Goal: Task Accomplishment & Management: Use online tool/utility

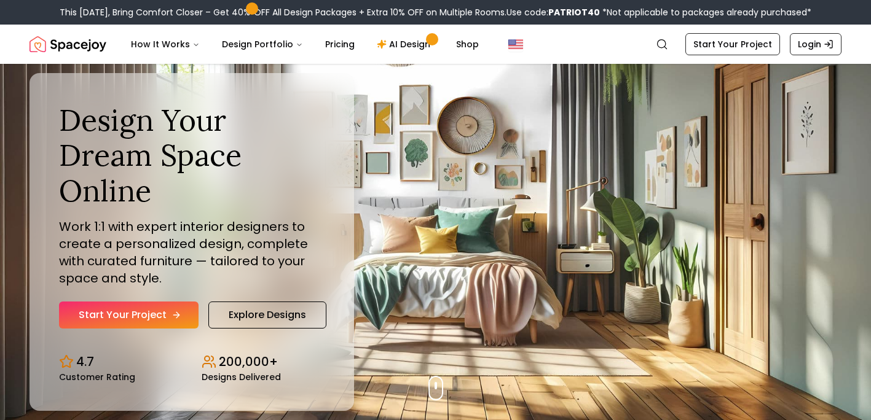
click at [159, 318] on link "Start Your Project" at bounding box center [129, 315] width 140 height 27
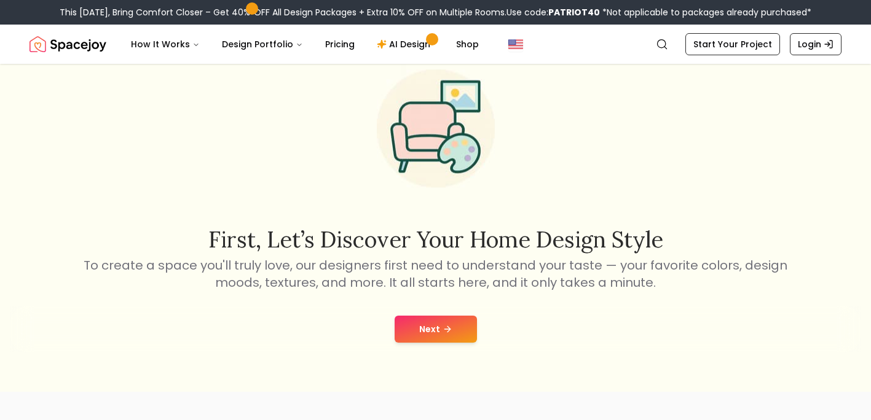
scroll to position [55, 0]
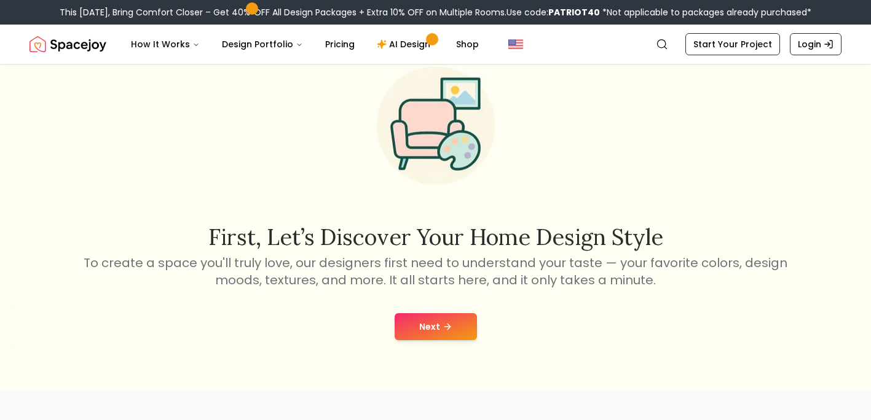
click at [438, 330] on button "Next" at bounding box center [436, 326] width 82 height 27
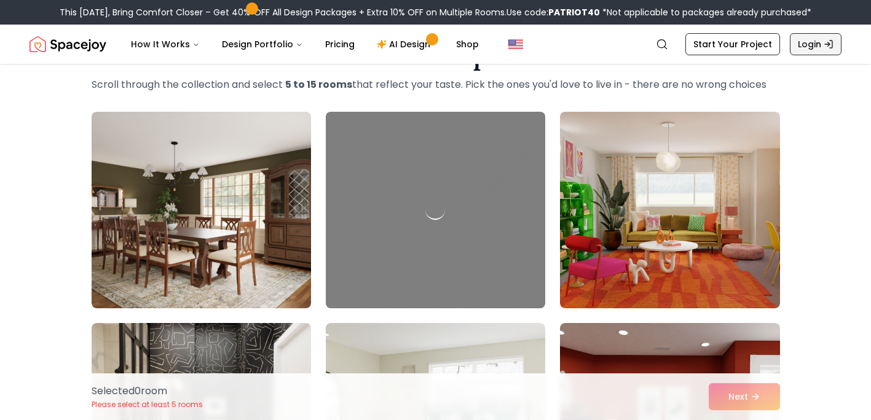
click at [816, 45] on link "Login" at bounding box center [816, 44] width 52 height 22
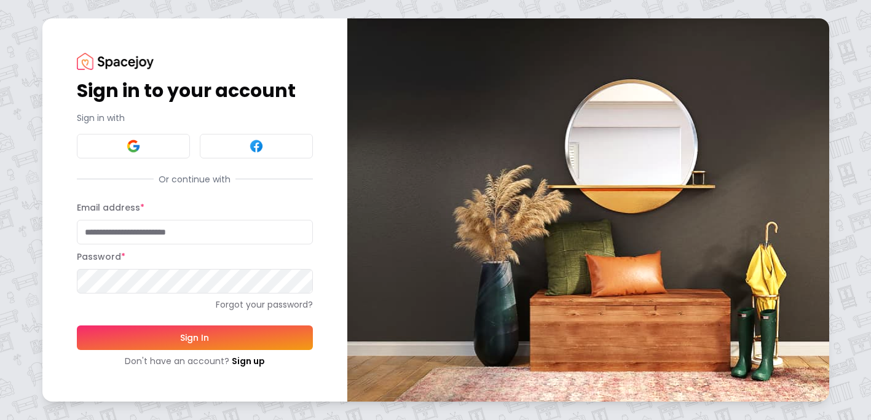
type input "**********"
click at [159, 138] on button at bounding box center [133, 146] width 113 height 25
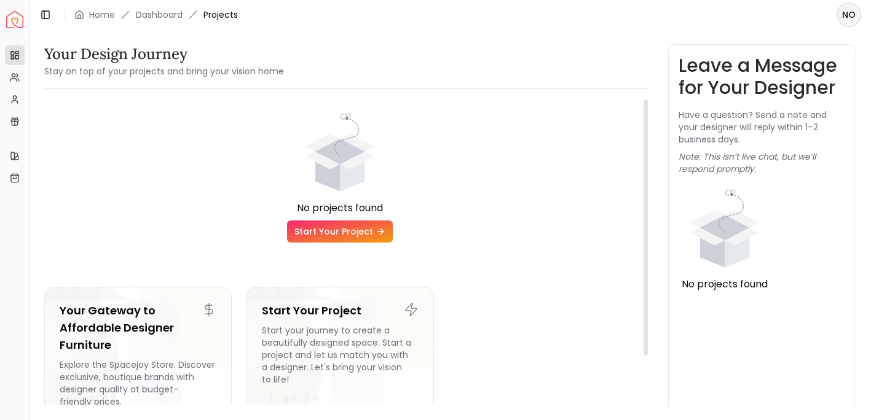
click at [352, 231] on link "Start Your Project" at bounding box center [340, 232] width 106 height 22
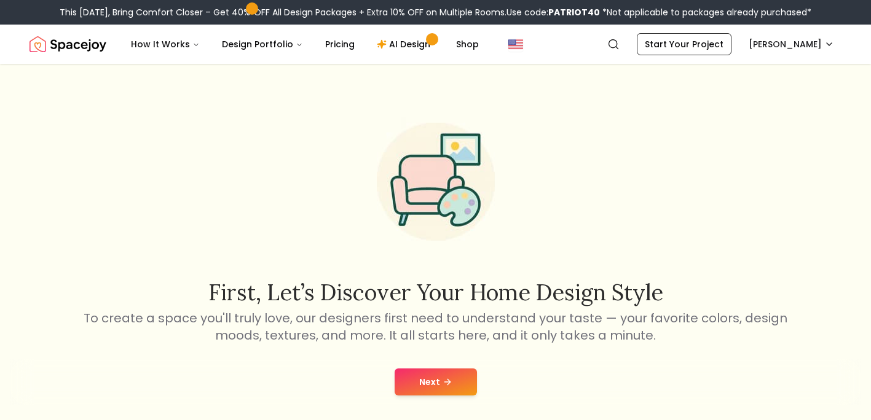
click at [447, 380] on icon at bounding box center [448, 382] width 10 height 10
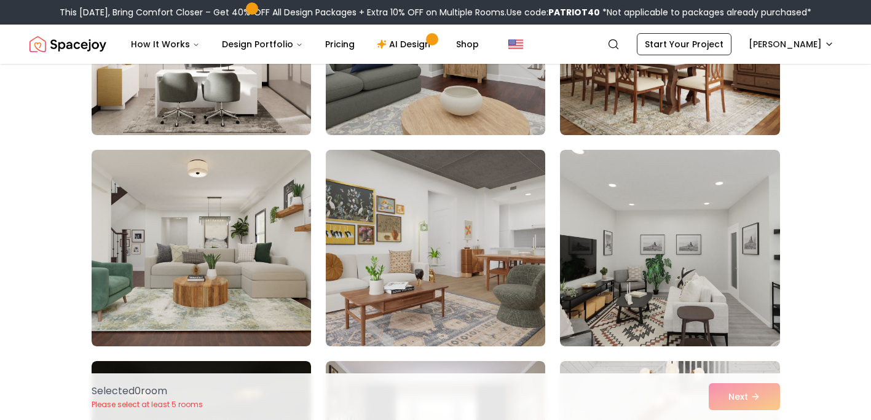
scroll to position [1709, 0]
click at [460, 281] on img at bounding box center [435, 247] width 230 height 207
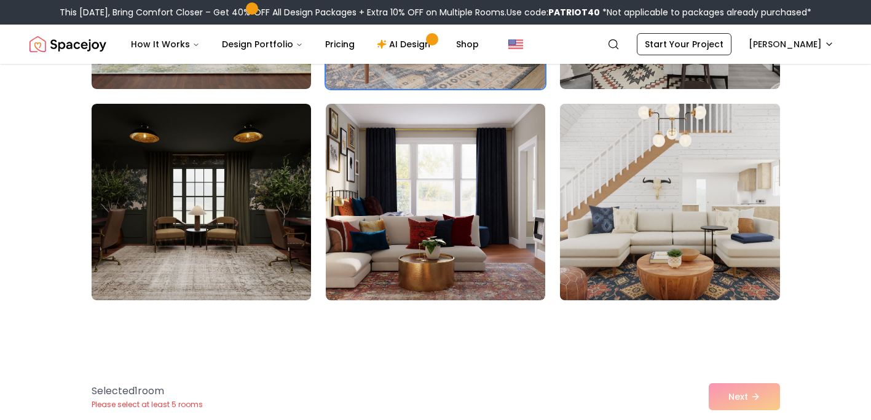
scroll to position [1979, 0]
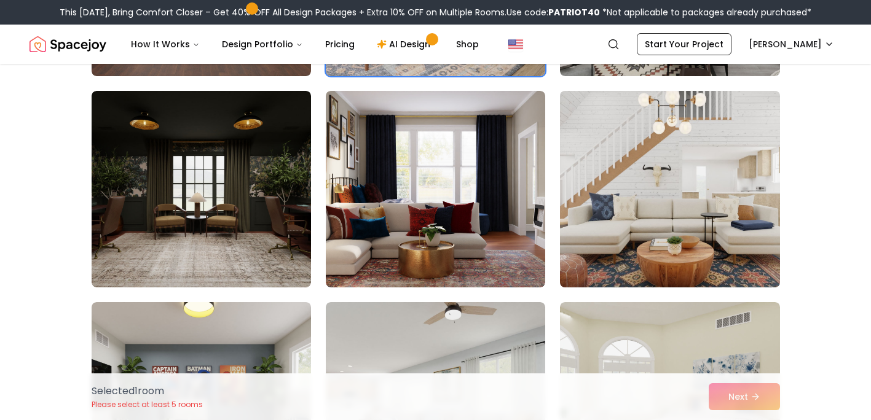
click at [648, 233] on img at bounding box center [669, 189] width 230 height 207
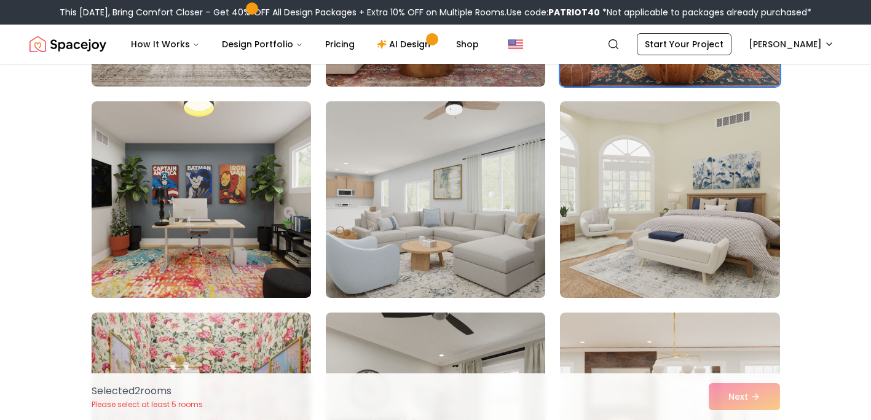
scroll to position [2180, 0]
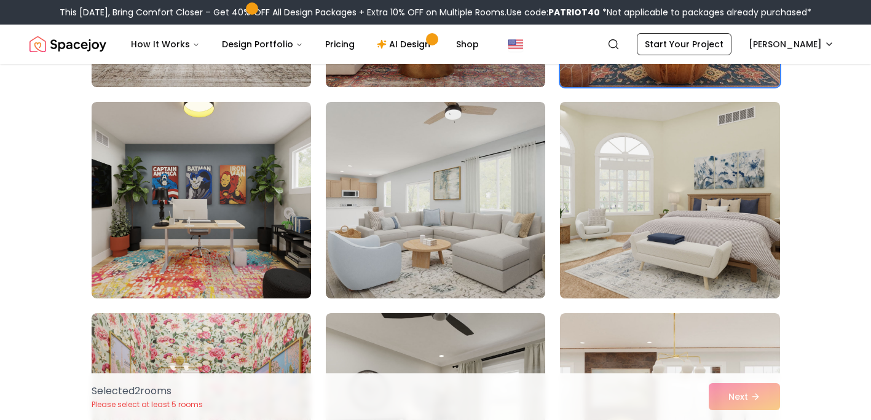
click at [618, 221] on img at bounding box center [669, 200] width 230 height 207
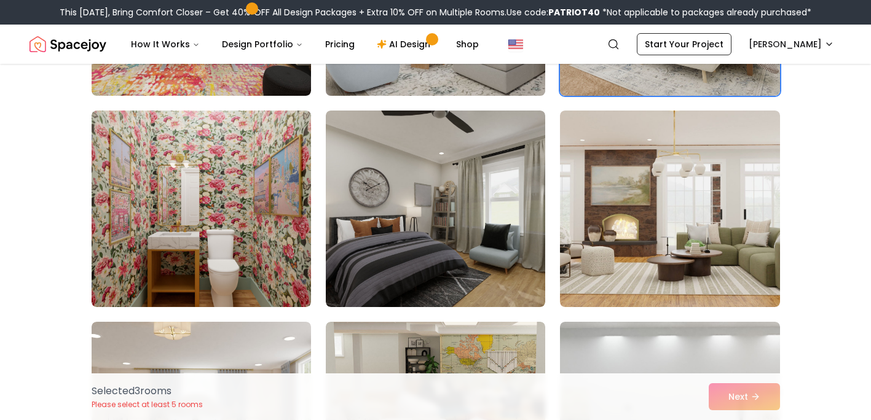
scroll to position [2413, 0]
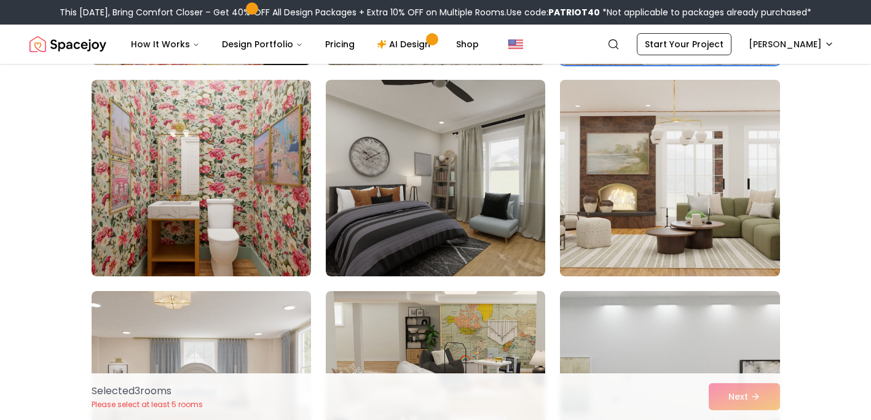
click at [618, 228] on img at bounding box center [669, 178] width 230 height 207
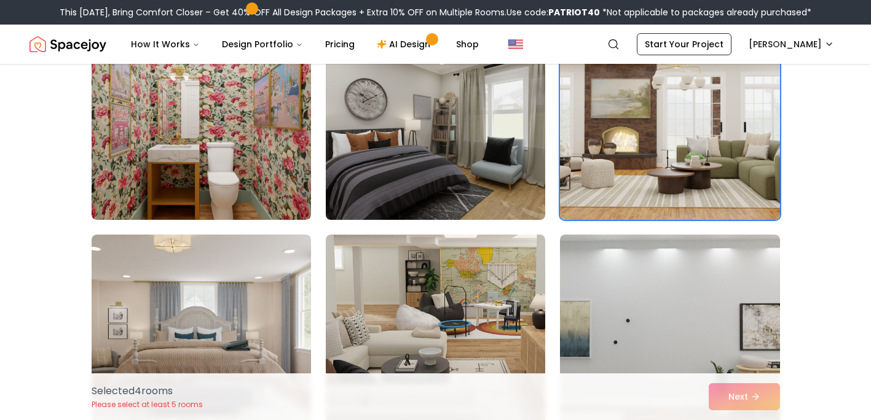
scroll to position [2472, 0]
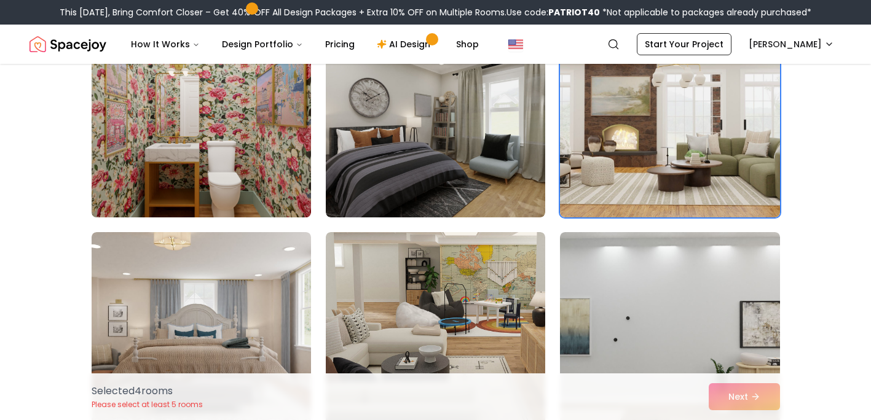
click at [271, 160] on img at bounding box center [201, 119] width 230 height 207
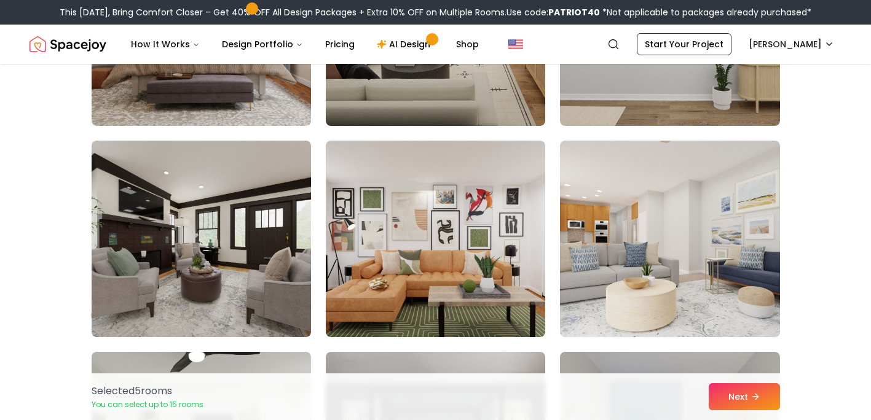
scroll to position [2780, 0]
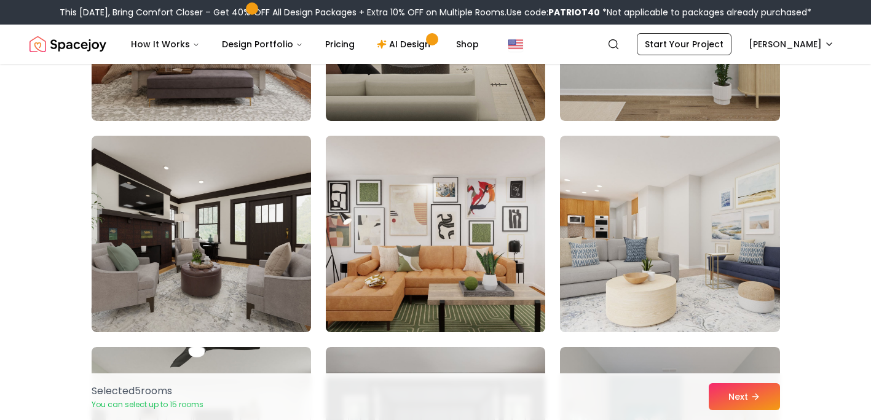
click at [432, 288] on img at bounding box center [435, 234] width 230 height 207
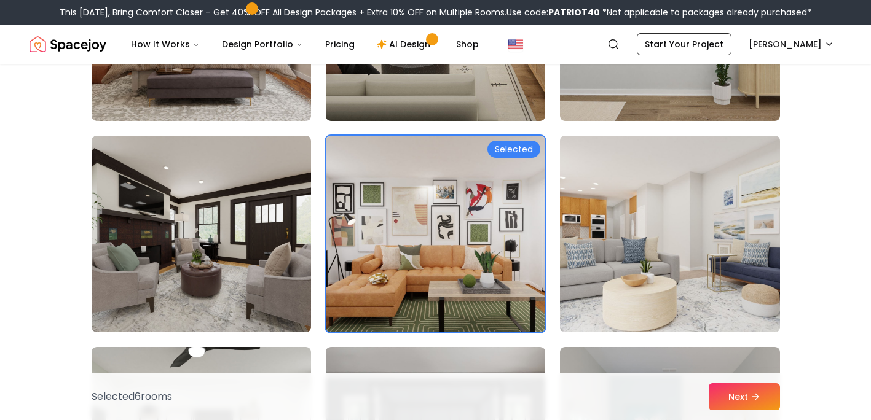
click at [622, 282] on img at bounding box center [669, 234] width 230 height 207
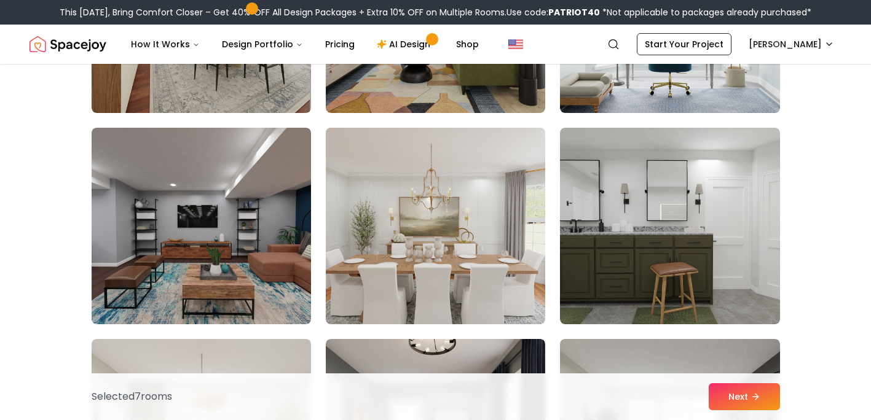
scroll to position [3840, 0]
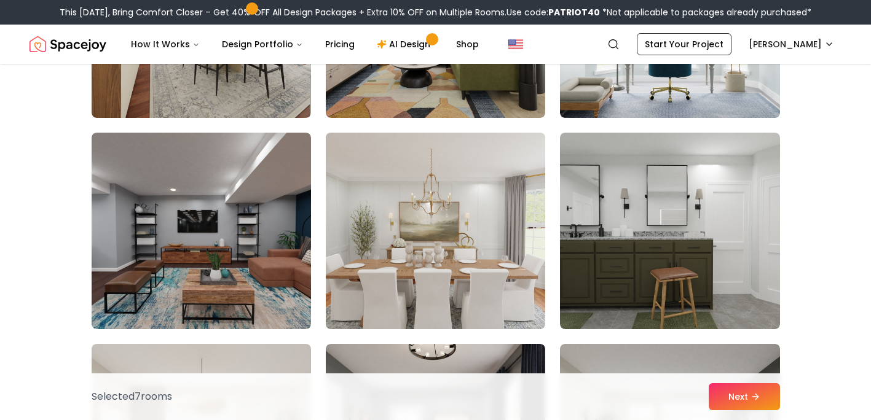
click at [465, 246] on img at bounding box center [435, 231] width 230 height 207
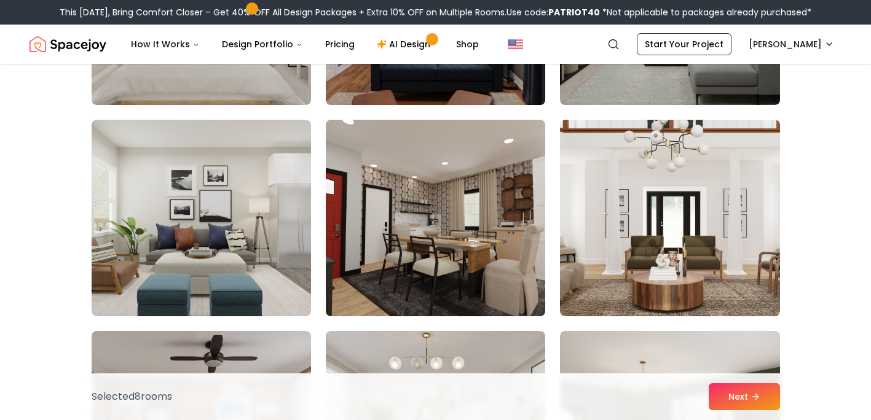
scroll to position [4280, 0]
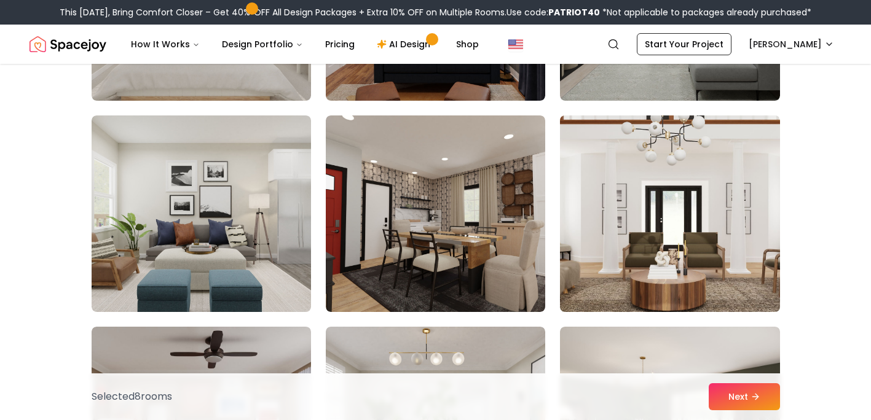
click at [621, 269] on img at bounding box center [669, 214] width 230 height 207
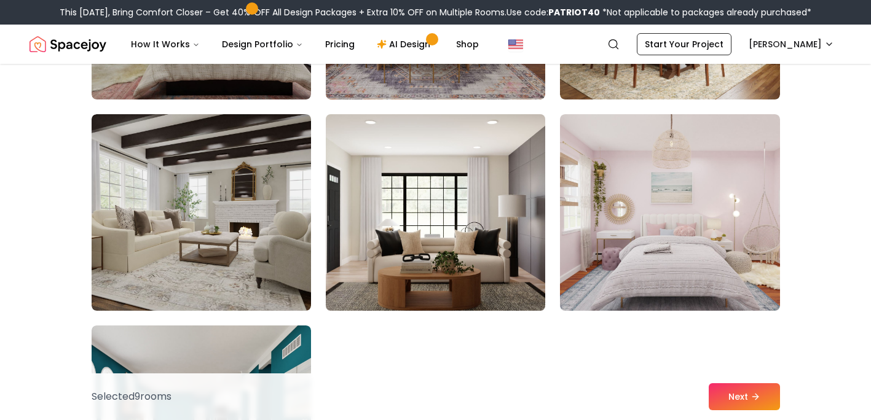
scroll to position [4705, 0]
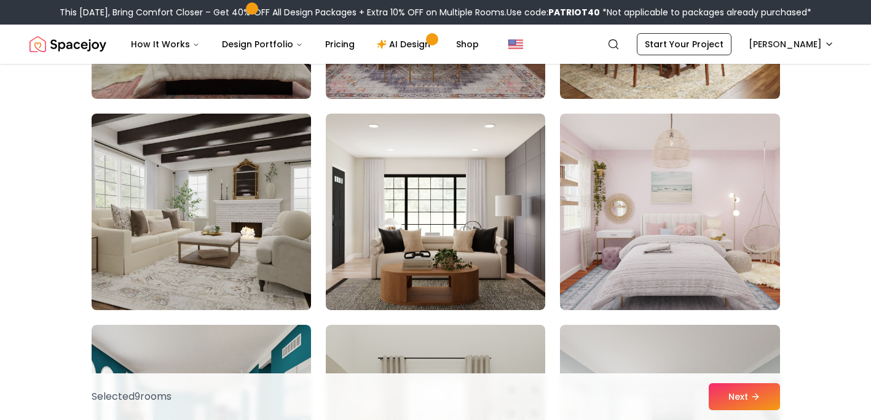
click at [261, 253] on img at bounding box center [201, 212] width 230 height 207
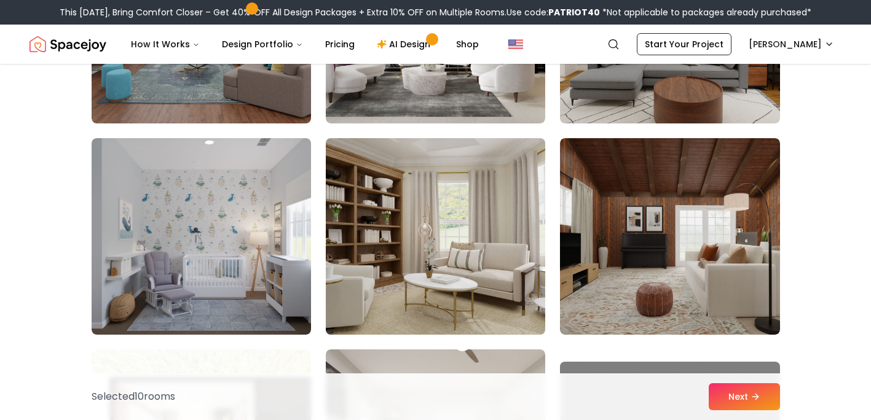
scroll to position [5349, 0]
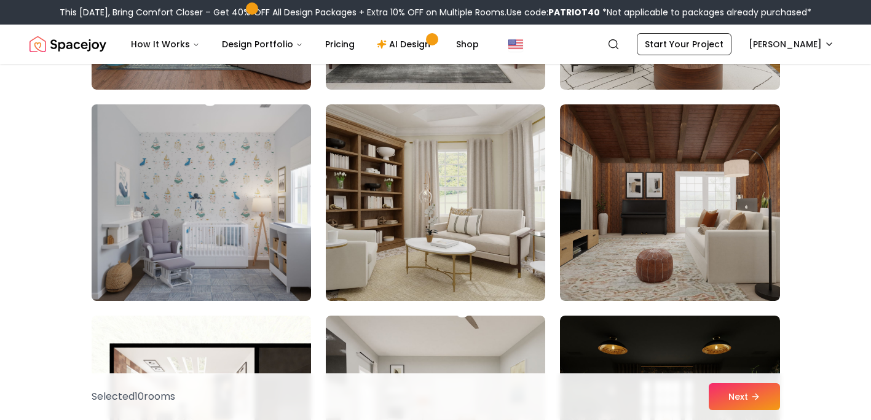
click at [223, 246] on img at bounding box center [201, 203] width 230 height 207
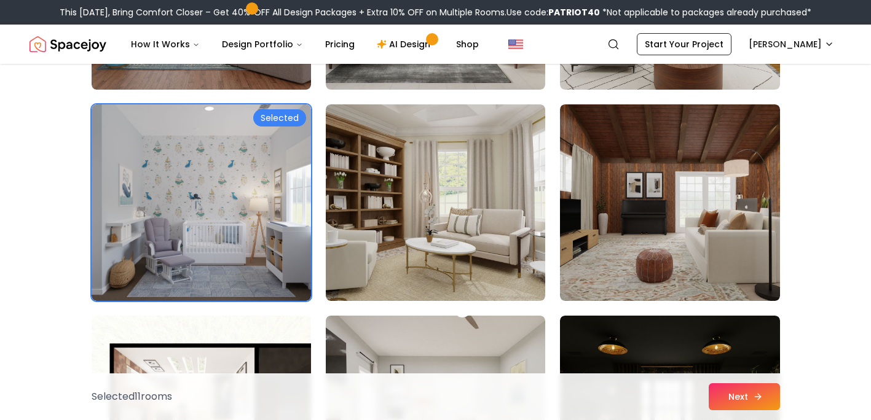
click at [725, 389] on button "Next" at bounding box center [744, 397] width 71 height 27
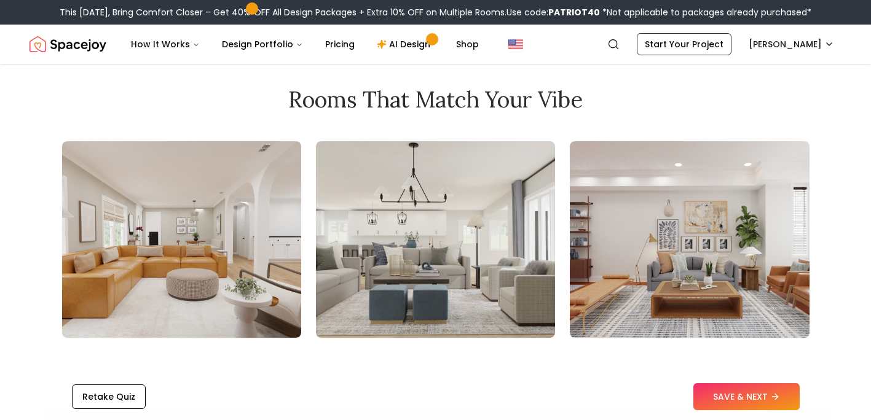
scroll to position [1301, 0]
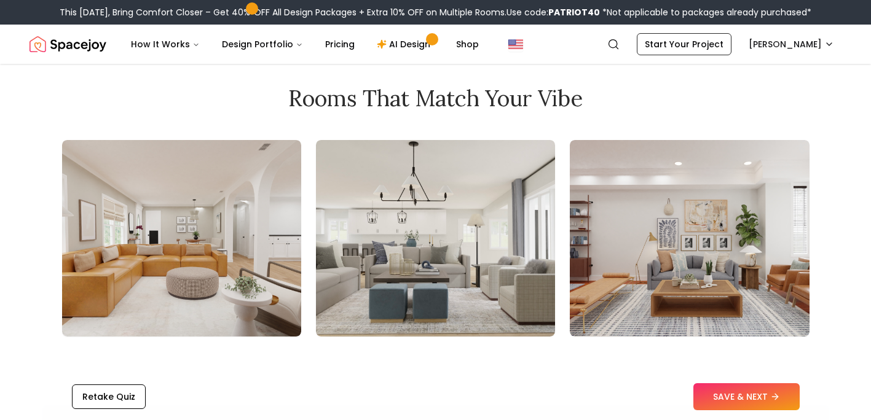
click at [224, 278] on img at bounding box center [181, 238] width 239 height 197
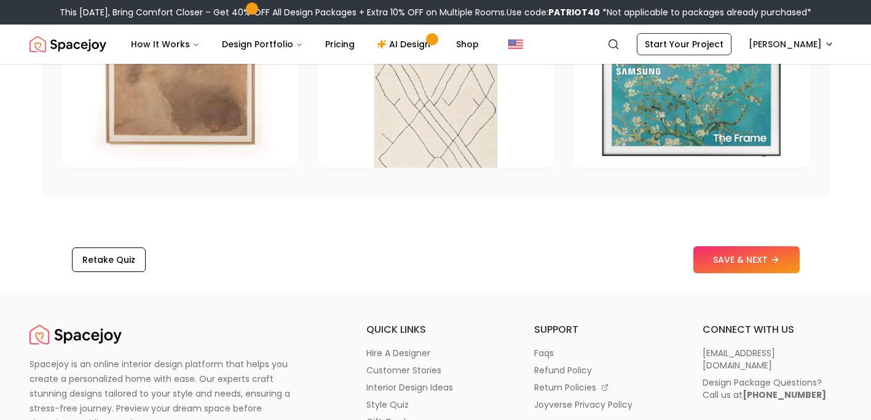
scroll to position [1937, 0]
click at [722, 260] on button "SAVE & NEXT" at bounding box center [746, 259] width 106 height 27
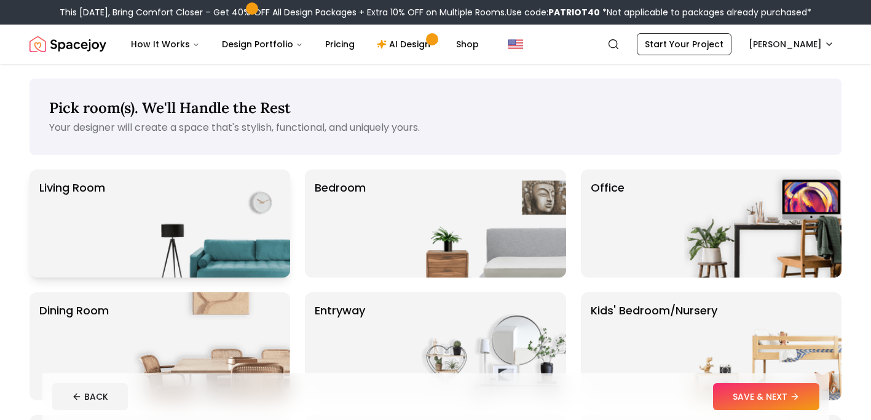
click at [254, 245] on img at bounding box center [211, 224] width 157 height 108
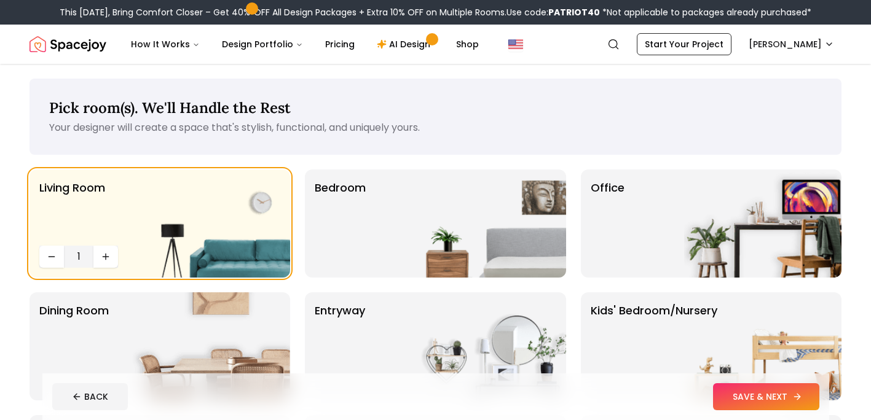
click at [739, 399] on button "SAVE & NEXT" at bounding box center [766, 397] width 106 height 27
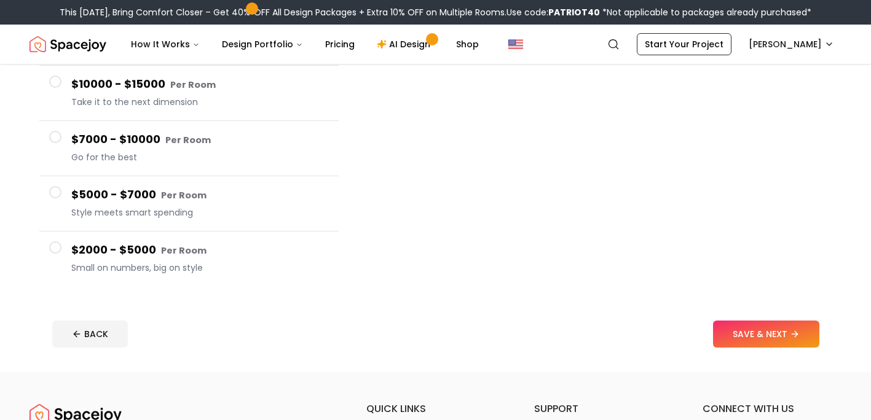
scroll to position [185, 0]
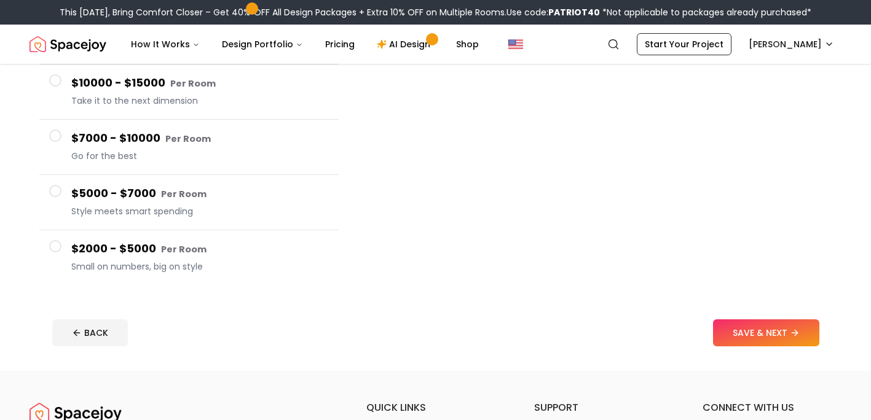
click at [59, 247] on span at bounding box center [55, 246] width 12 height 12
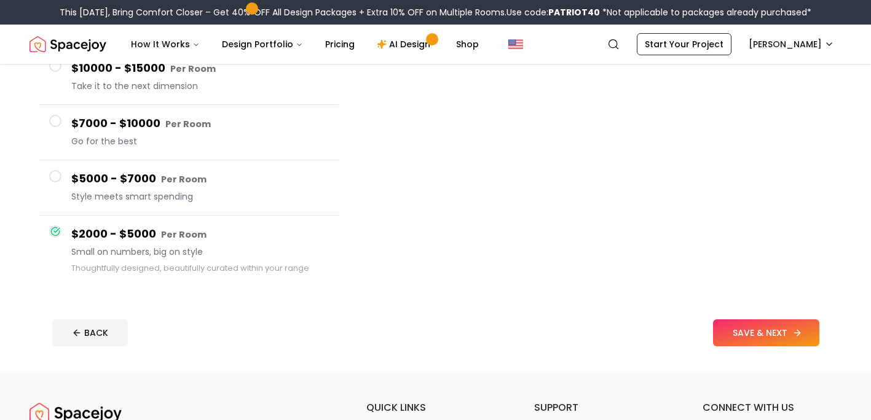
click at [757, 326] on button "SAVE & NEXT" at bounding box center [766, 333] width 106 height 27
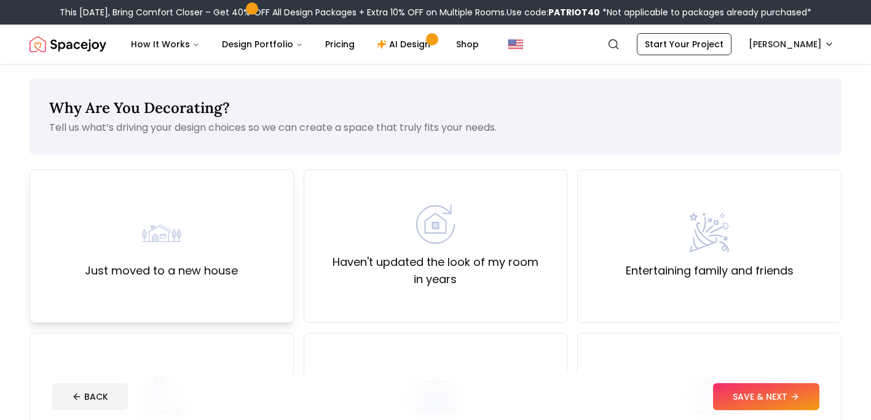
click at [155, 264] on label "Just moved to a new house" at bounding box center [161, 270] width 153 height 17
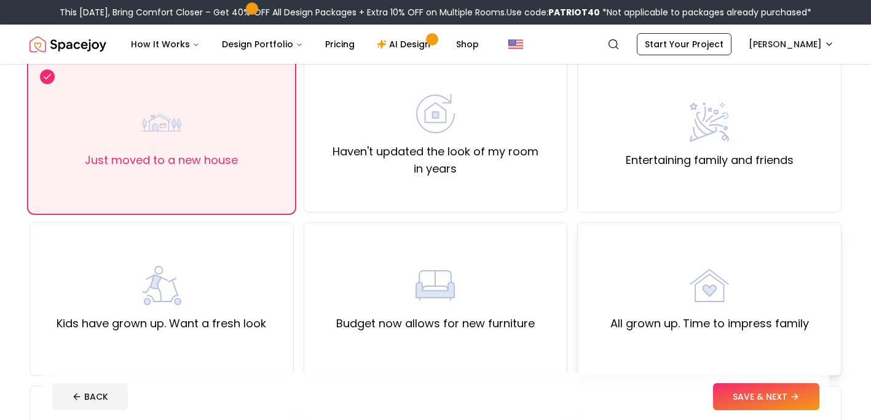
scroll to position [112, 0]
click at [760, 384] on button "SAVE & NEXT" at bounding box center [766, 397] width 106 height 27
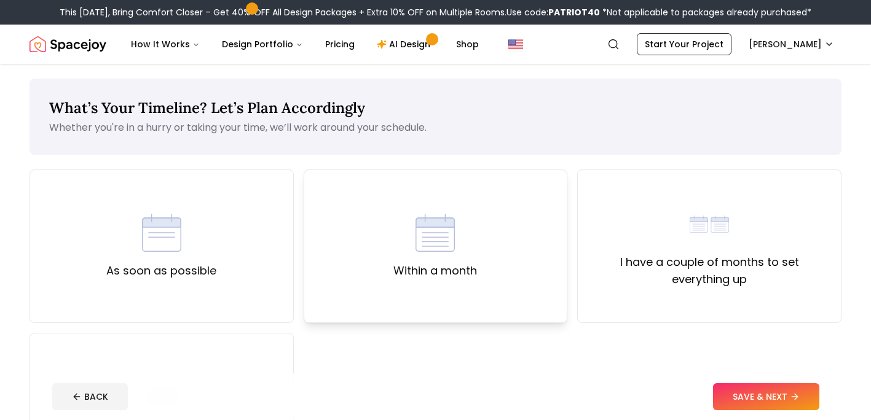
click at [481, 290] on div "Within a month" at bounding box center [436, 247] width 264 height 154
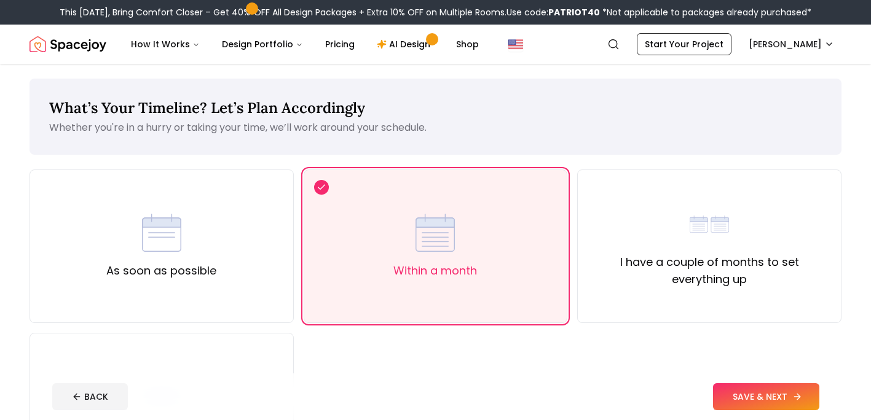
click at [748, 400] on button "SAVE & NEXT" at bounding box center [766, 397] width 106 height 27
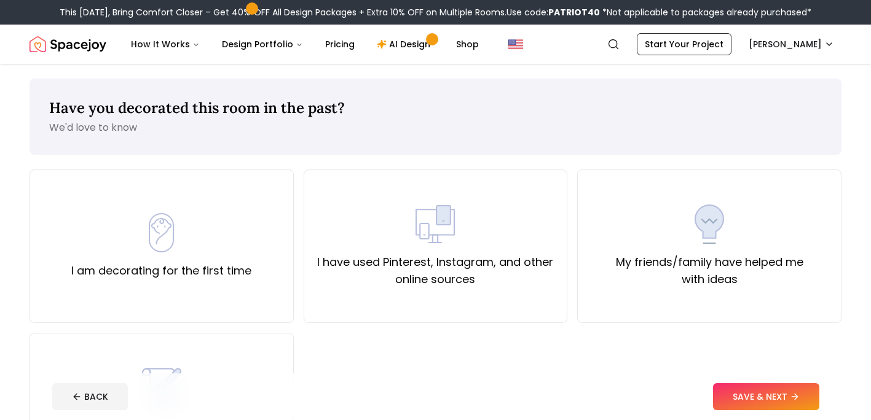
click at [218, 330] on div "I am decorating for the first time I have used Pinterest, Instagram, and other …" at bounding box center [436, 328] width 812 height 317
click at [234, 303] on div "I am decorating for the first time" at bounding box center [162, 247] width 264 height 154
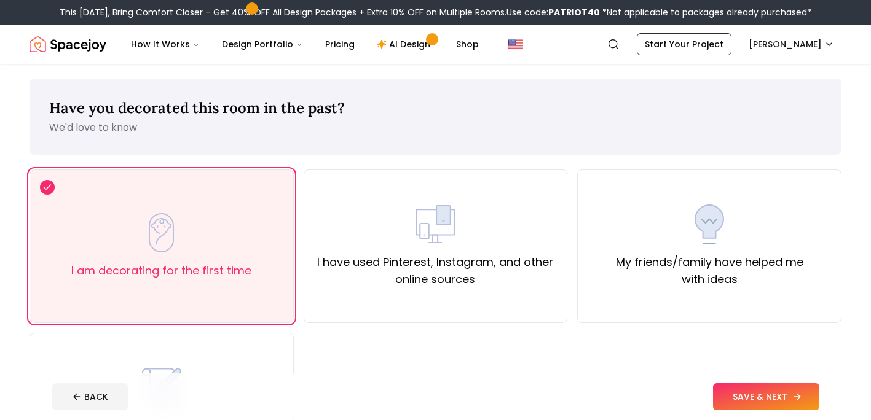
click at [755, 393] on button "SAVE & NEXT" at bounding box center [766, 397] width 106 height 27
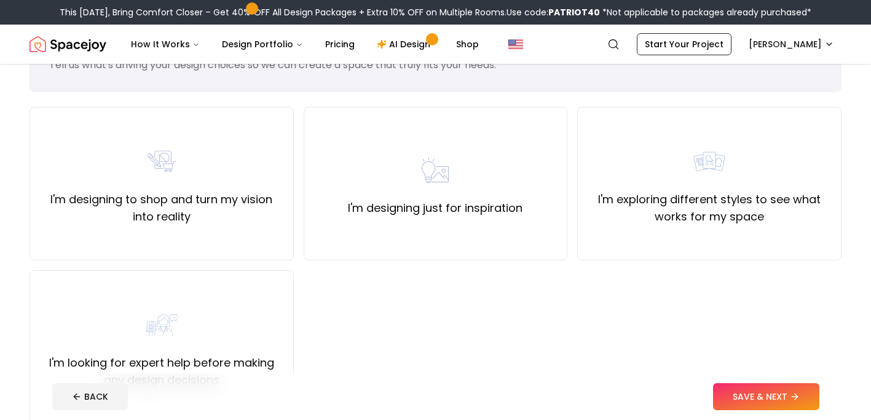
scroll to position [37, 0]
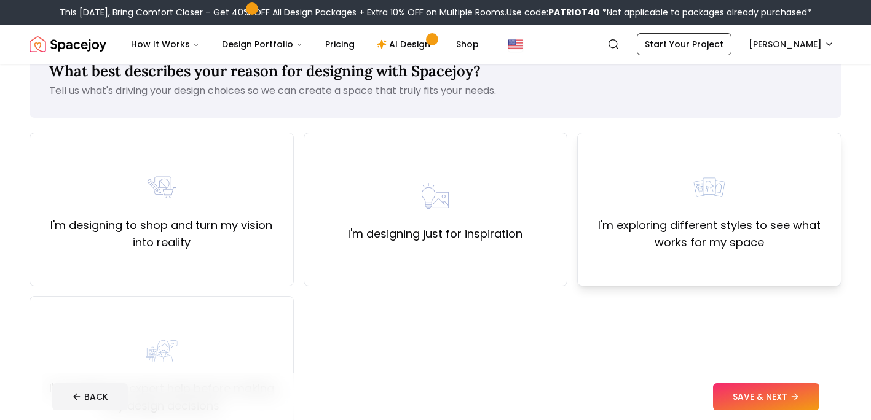
click at [630, 253] on div "I'm exploring different styles to see what works for my space" at bounding box center [709, 210] width 264 height 154
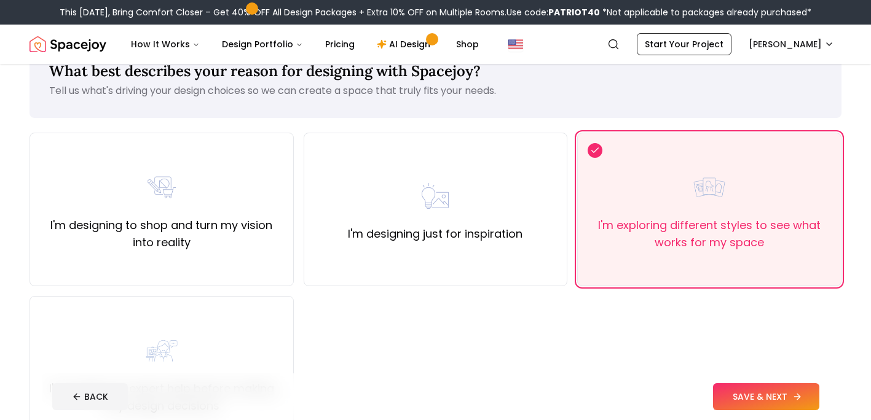
click at [743, 393] on button "SAVE & NEXT" at bounding box center [766, 397] width 106 height 27
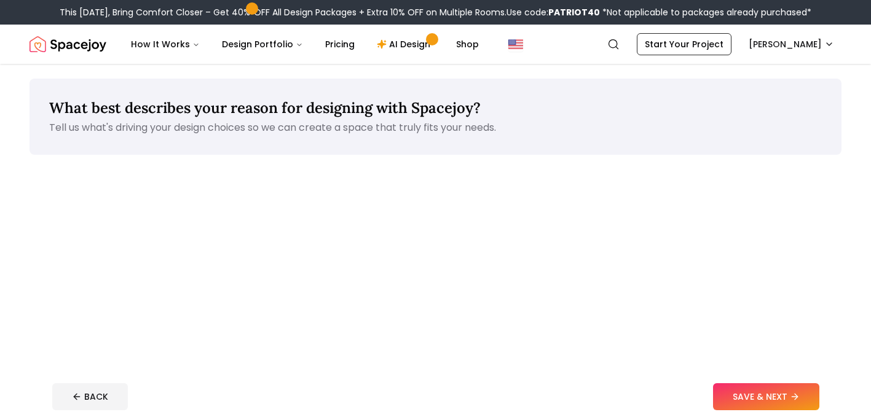
scroll to position [37, 0]
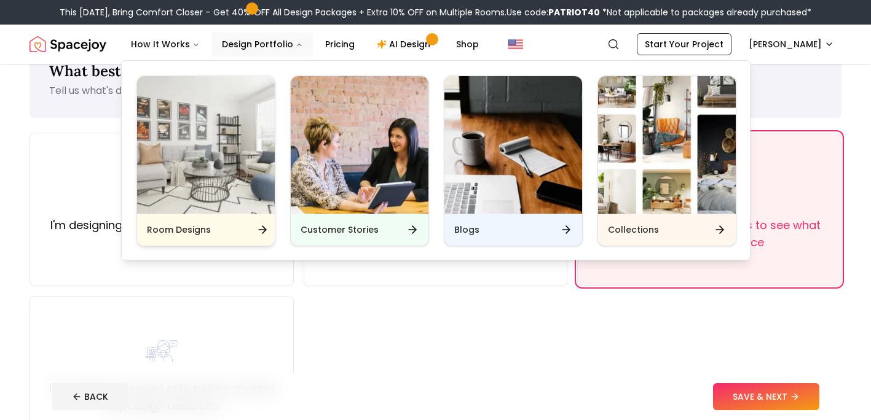
click at [186, 159] on img "Main" at bounding box center [206, 145] width 138 height 138
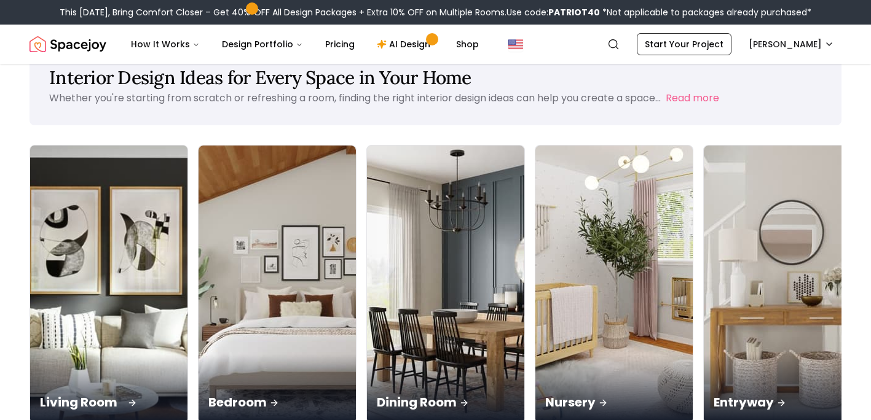
click at [88, 248] on img at bounding box center [108, 285] width 165 height 292
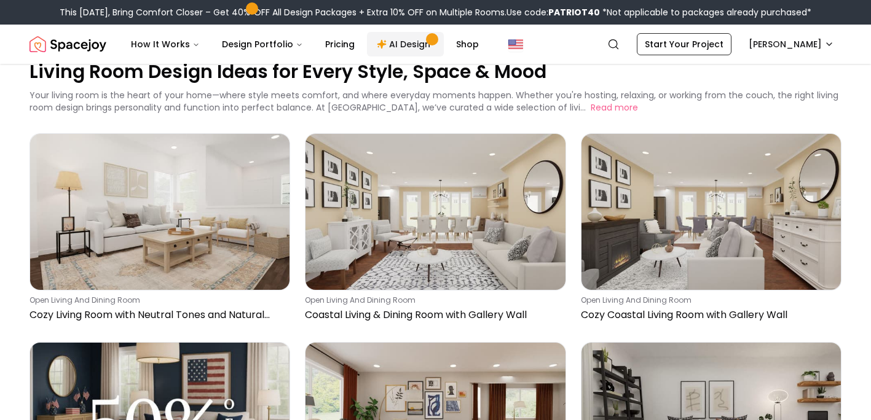
click at [404, 47] on link "AI Design" at bounding box center [405, 44] width 77 height 25
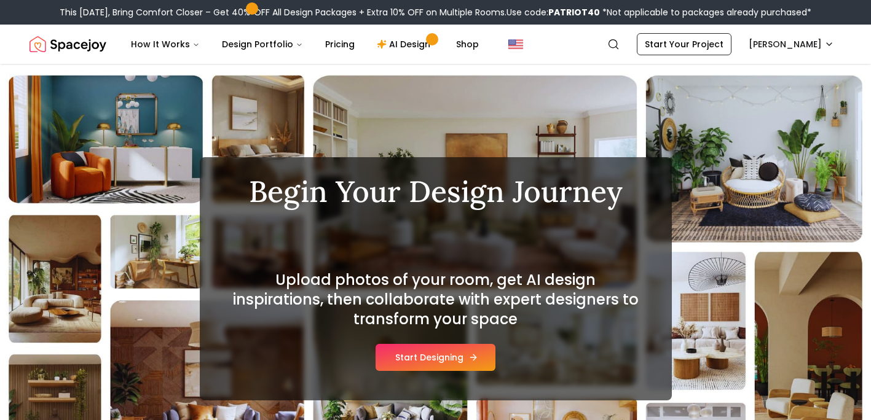
click at [442, 360] on button "Start Designing" at bounding box center [436, 357] width 120 height 27
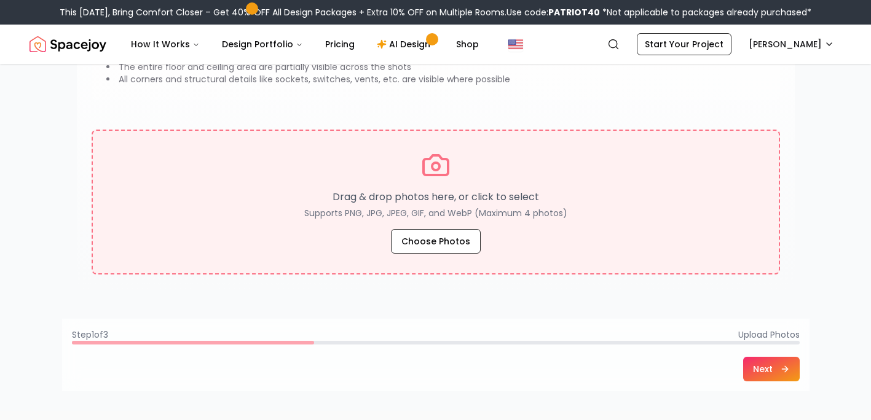
scroll to position [189, 0]
click at [417, 237] on button "Choose Photos" at bounding box center [436, 242] width 90 height 25
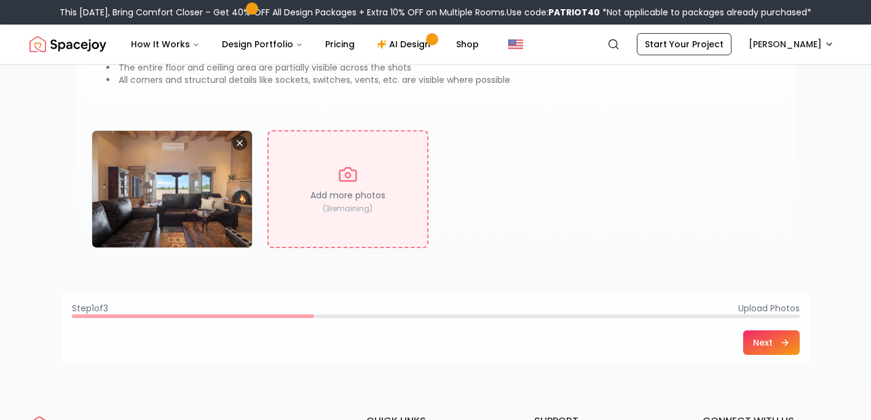
click at [353, 191] on p "Add more photos" at bounding box center [347, 195] width 75 height 12
type input "**********"
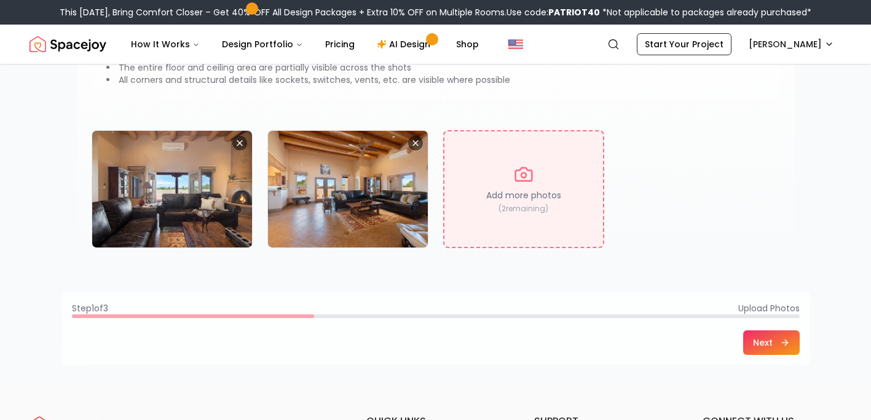
click at [559, 222] on div "Add more photos ( 2 remaining)" at bounding box center [523, 189] width 161 height 118
type input "**********"
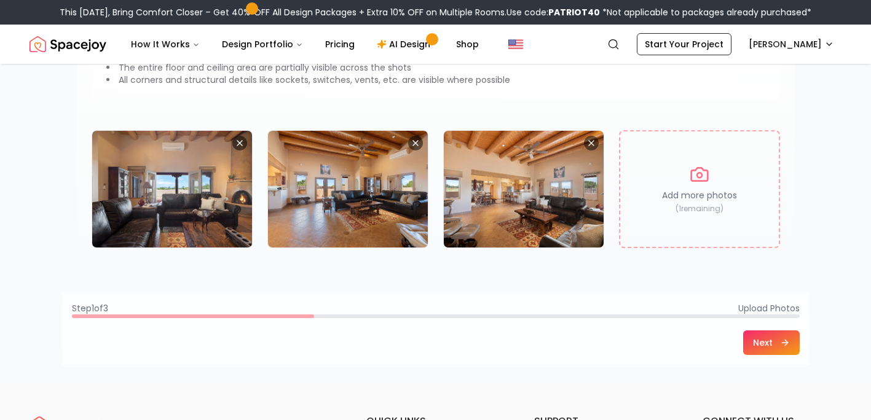
click at [768, 340] on button "Next" at bounding box center [771, 343] width 57 height 25
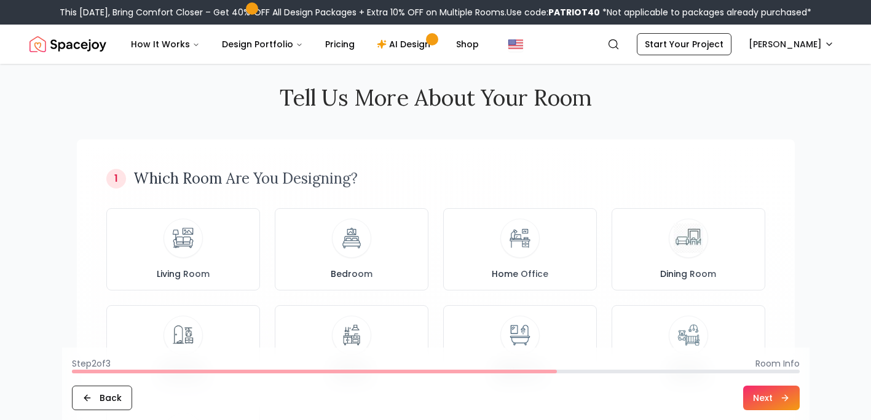
scroll to position [0, 0]
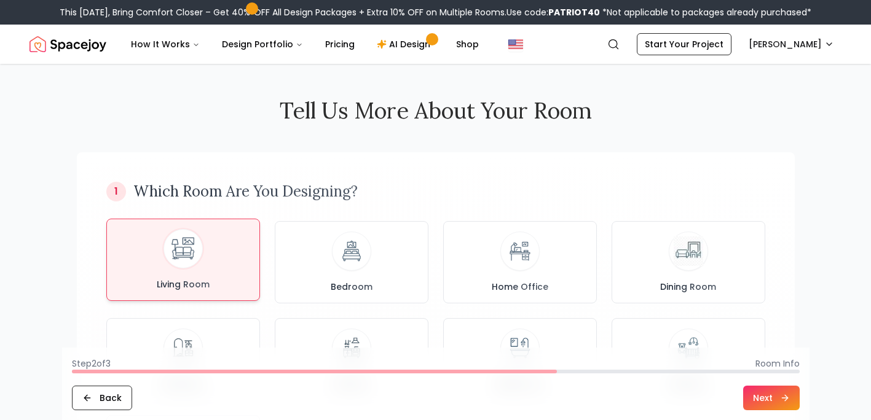
click at [162, 253] on div "Living Room" at bounding box center [183, 259] width 133 height 61
click at [783, 392] on button "Next" at bounding box center [771, 398] width 57 height 25
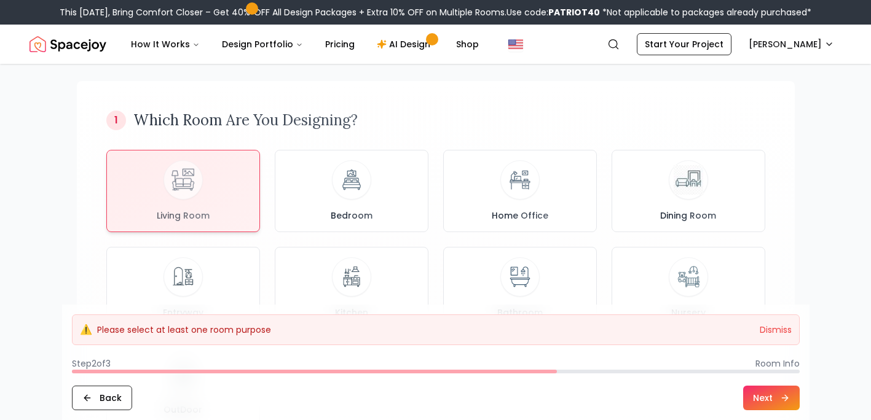
scroll to position [75, 0]
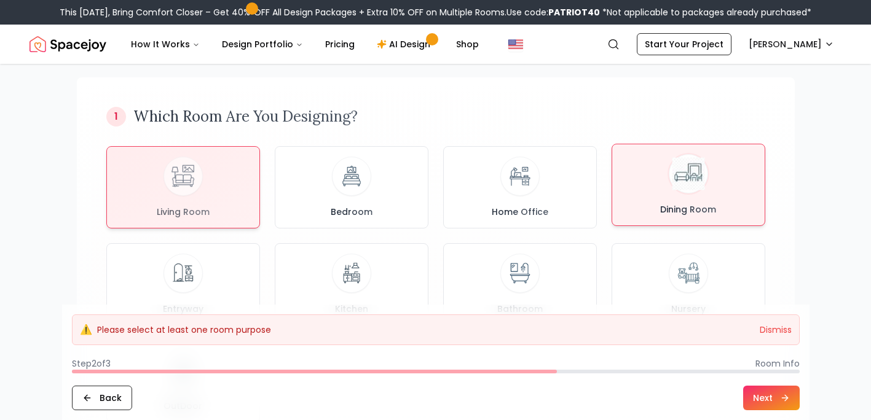
click at [684, 213] on span "Dining Room" at bounding box center [688, 209] width 61 height 12
click at [205, 170] on div "Living Room" at bounding box center [183, 184] width 133 height 61
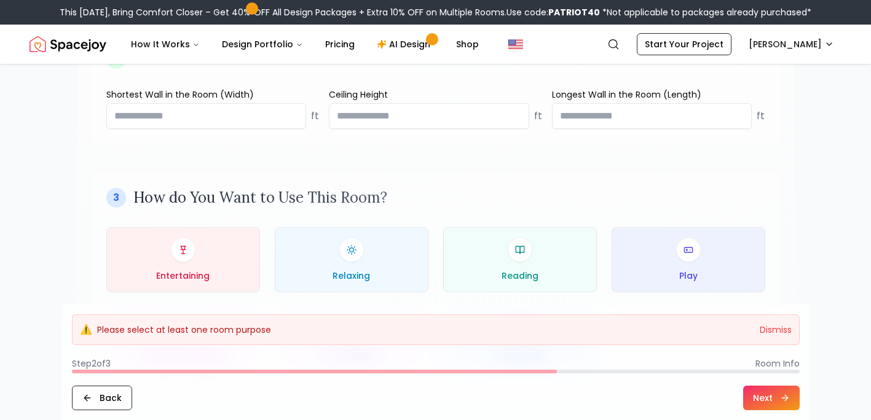
scroll to position [509, 0]
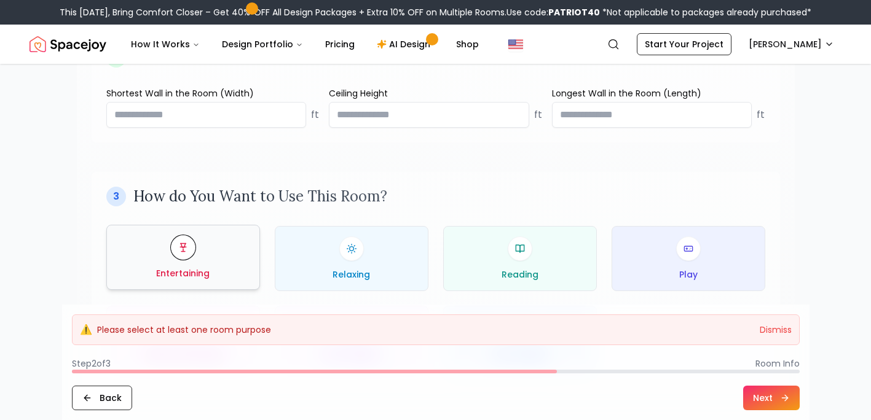
click at [218, 275] on div "Entertaining" at bounding box center [183, 257] width 133 height 44
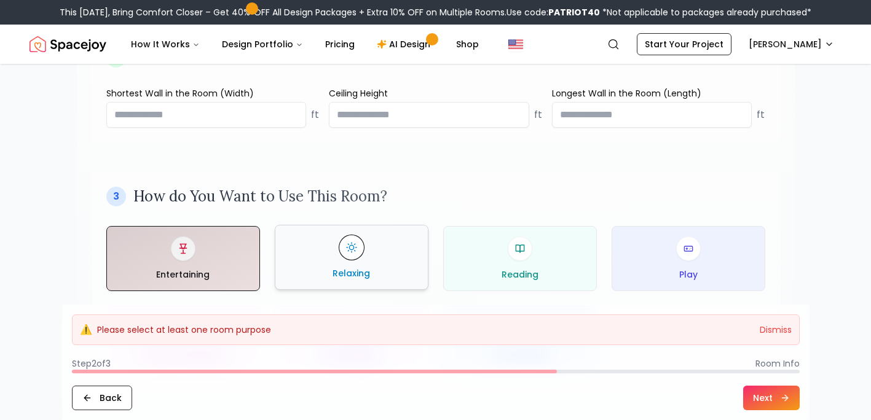
click at [362, 252] on div at bounding box center [351, 247] width 25 height 25
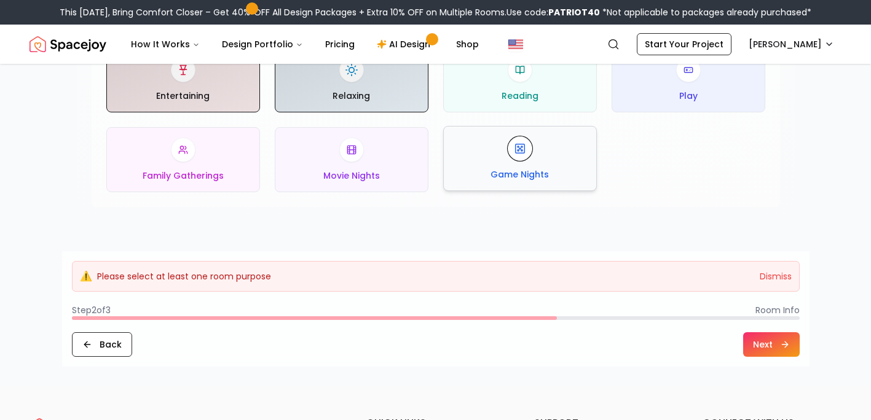
scroll to position [697, 0]
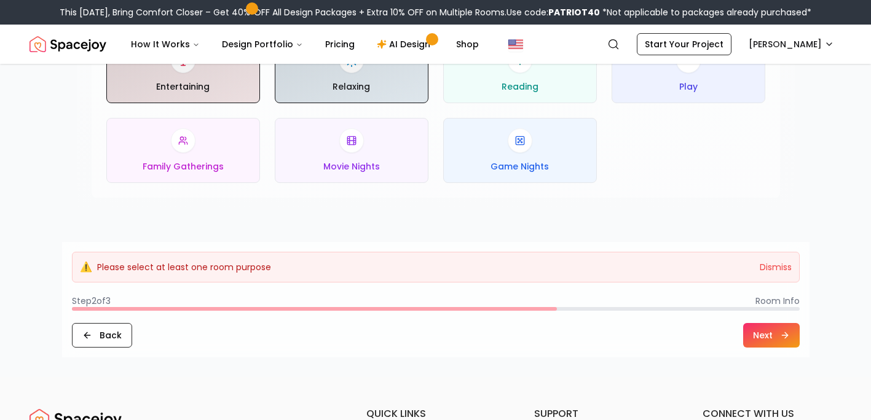
click at [771, 333] on button "Next" at bounding box center [771, 335] width 57 height 25
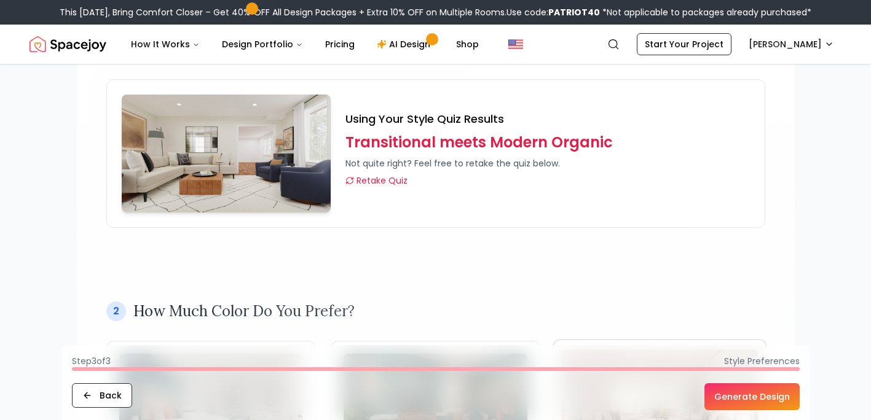
scroll to position [42, 0]
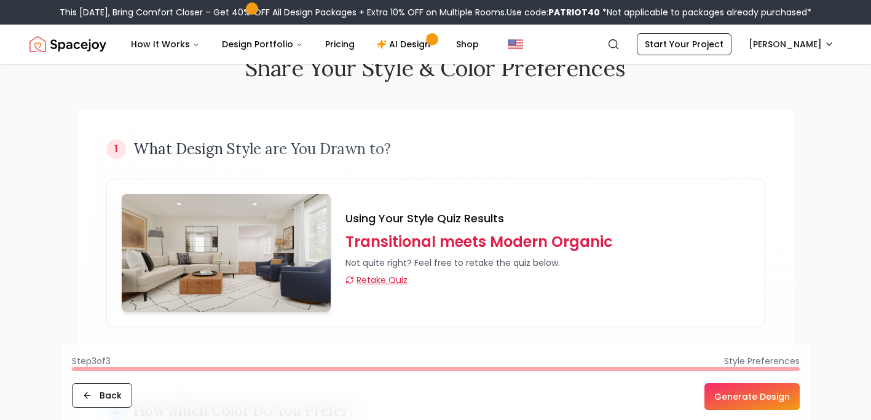
click at [351, 283] on icon at bounding box center [350, 281] width 7 height 3
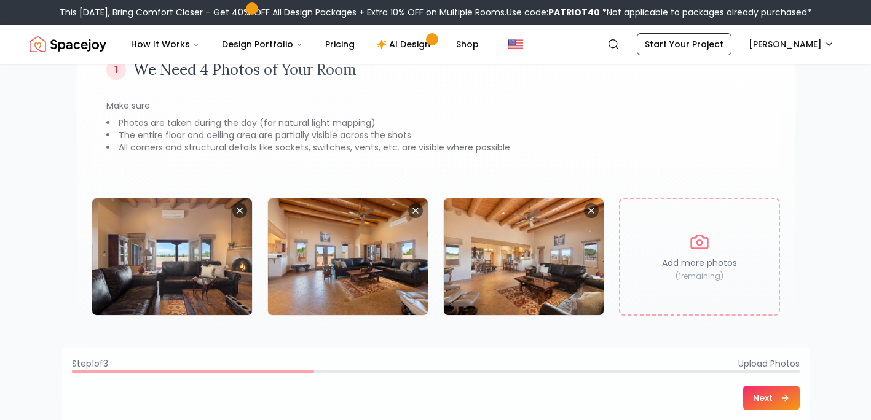
scroll to position [157, 0]
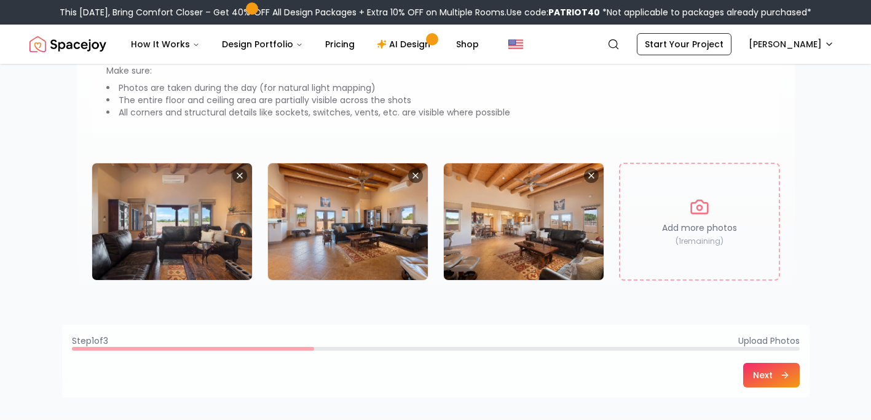
click at [765, 368] on button "Next" at bounding box center [771, 375] width 57 height 25
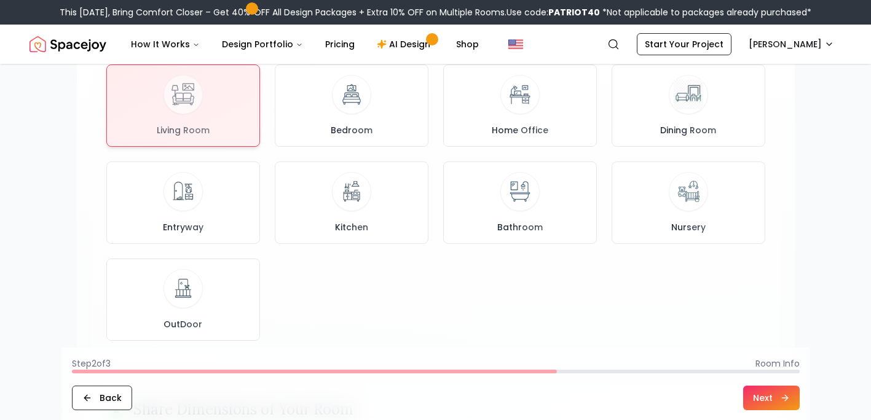
scroll to position [0, 0]
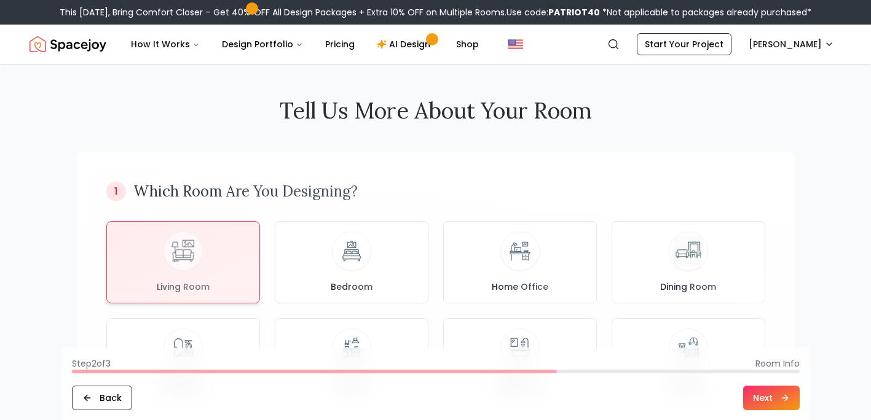
click at [765, 368] on span "Room Info" at bounding box center [777, 364] width 44 height 12
click at [761, 396] on button "Next" at bounding box center [771, 398] width 57 height 25
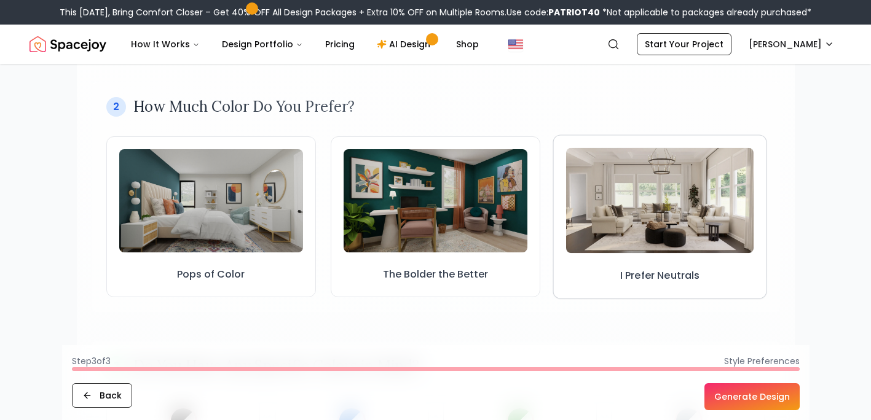
scroll to position [347, 0]
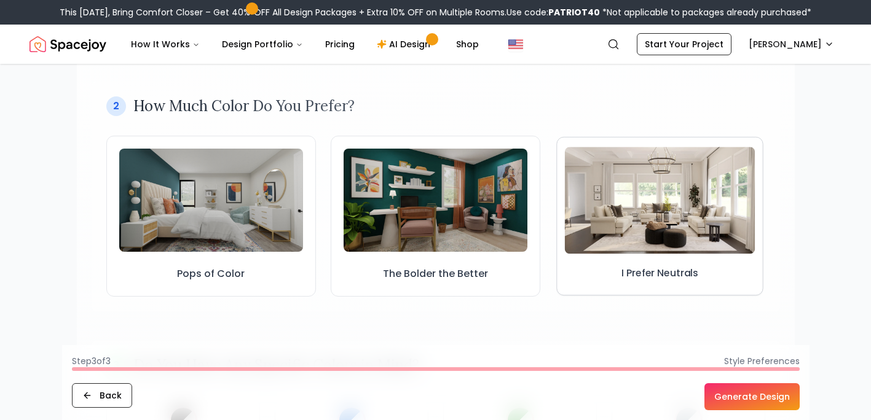
click at [712, 194] on img at bounding box center [660, 200] width 191 height 107
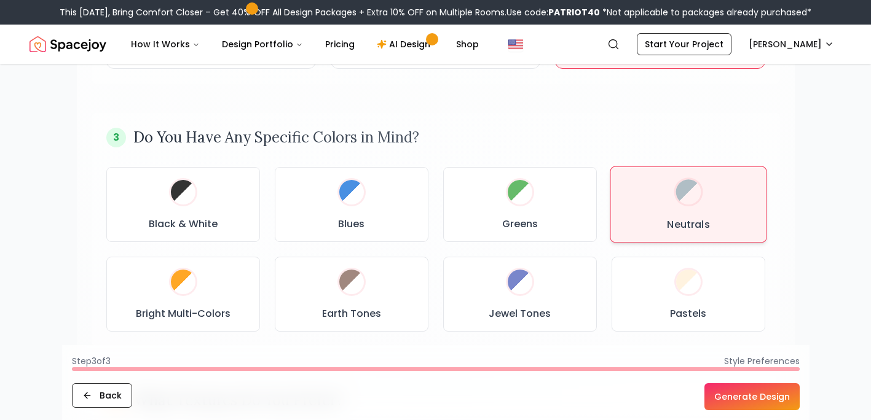
scroll to position [591, 0]
click at [732, 185] on div "Neutrals" at bounding box center [688, 203] width 131 height 53
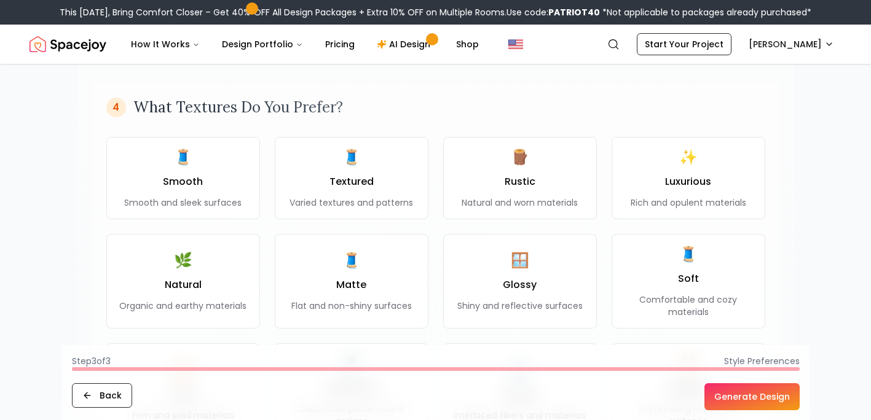
scroll to position [897, 0]
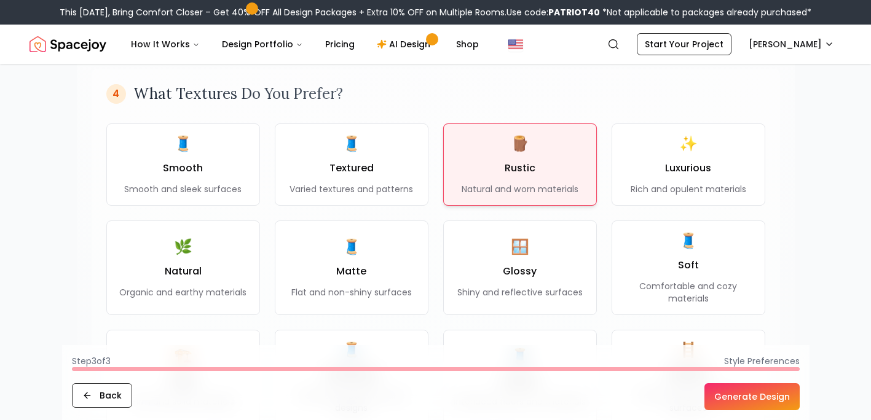
click at [561, 147] on div "🪵 Rustic Natural and worn materials" at bounding box center [520, 164] width 116 height 61
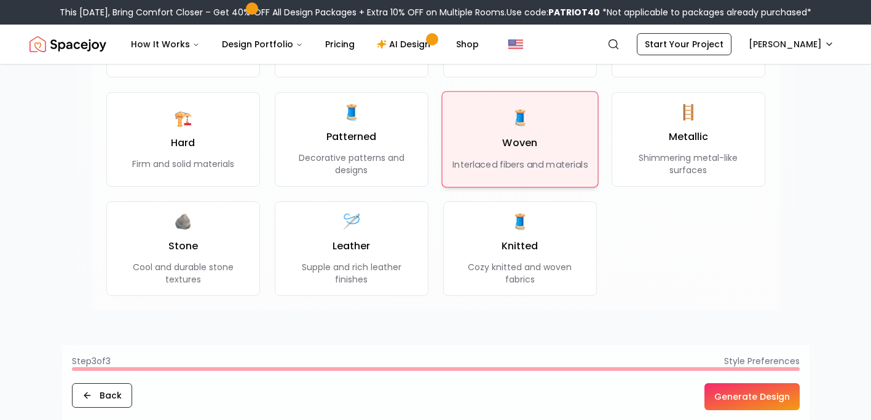
scroll to position [1136, 0]
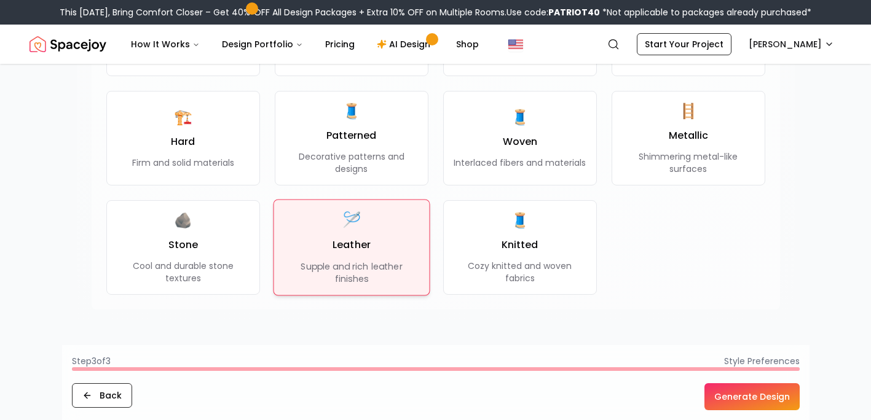
click at [368, 257] on div "🪡 Leather Supple and rich leather finishes" at bounding box center [350, 247] width 135 height 75
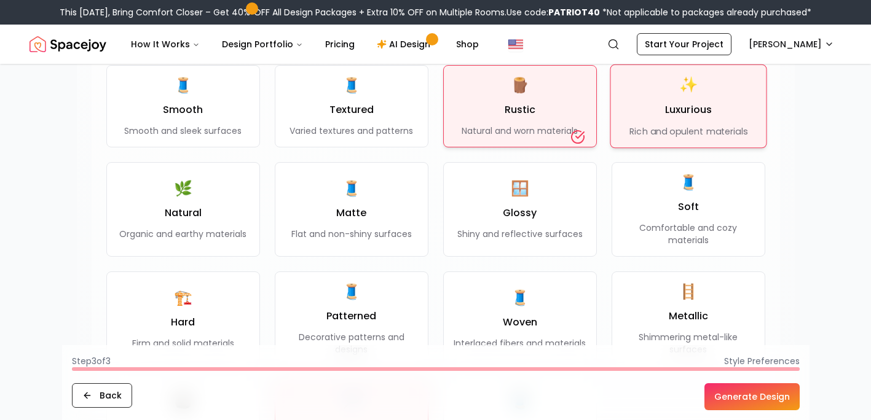
scroll to position [956, 0]
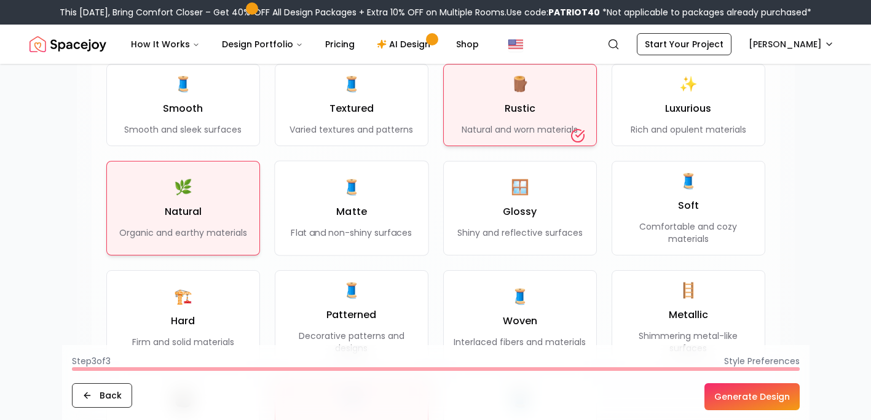
click at [223, 199] on div "🌿 Natural Organic and earthy materials" at bounding box center [182, 208] width 127 height 61
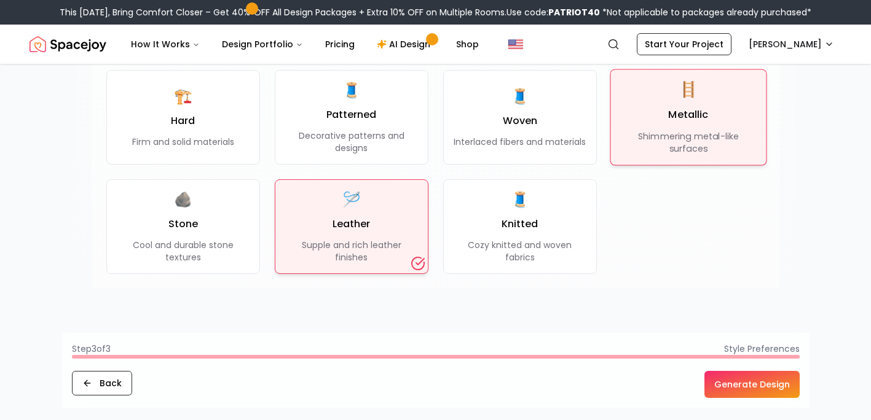
scroll to position [1164, 0]
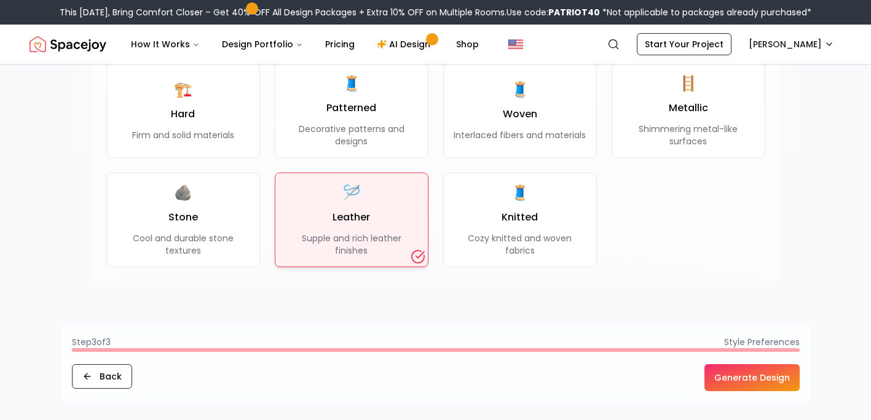
click at [736, 373] on button "Generate Design" at bounding box center [751, 377] width 95 height 27
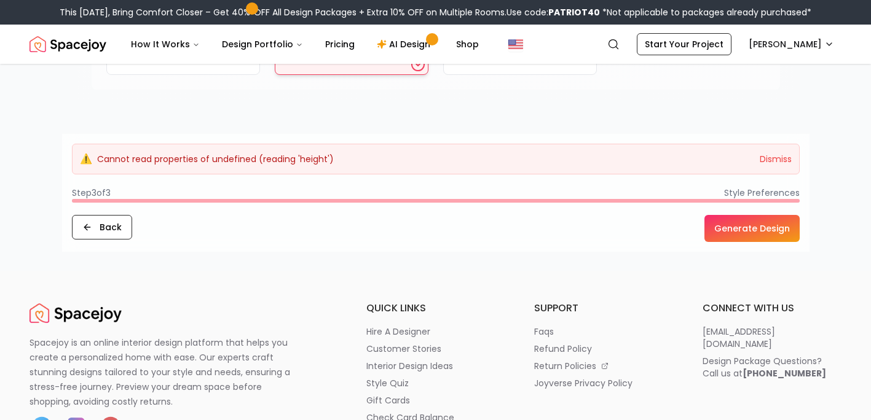
scroll to position [1347, 0]
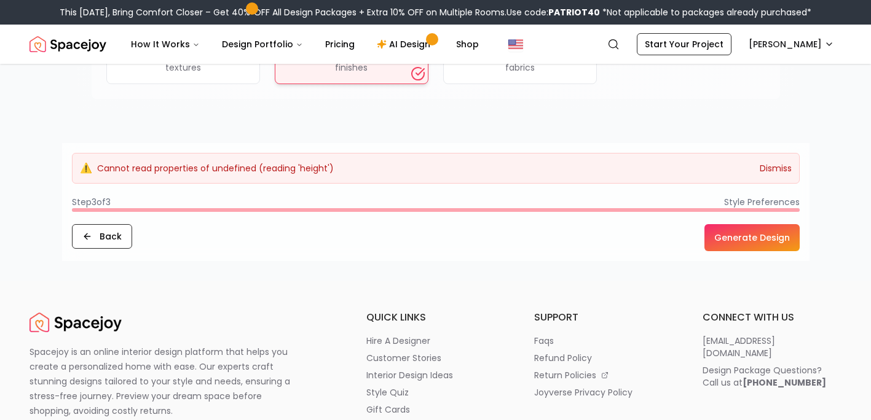
click at [783, 165] on button "Dismiss" at bounding box center [776, 168] width 32 height 12
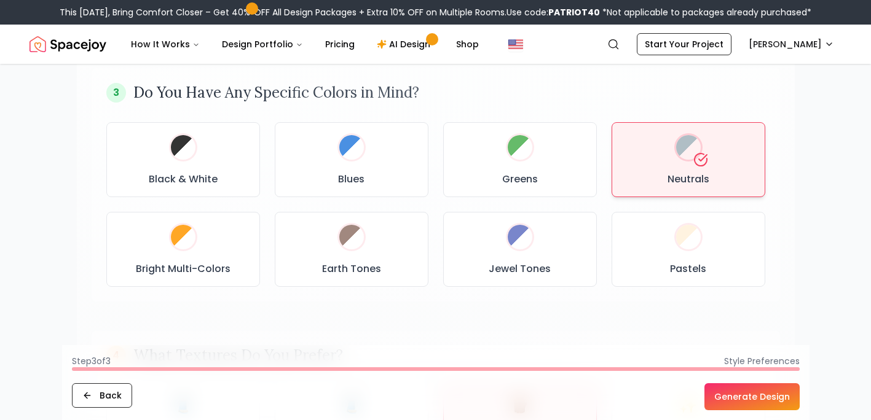
scroll to position [634, 0]
click at [725, 395] on button "Generate Design" at bounding box center [751, 397] width 95 height 27
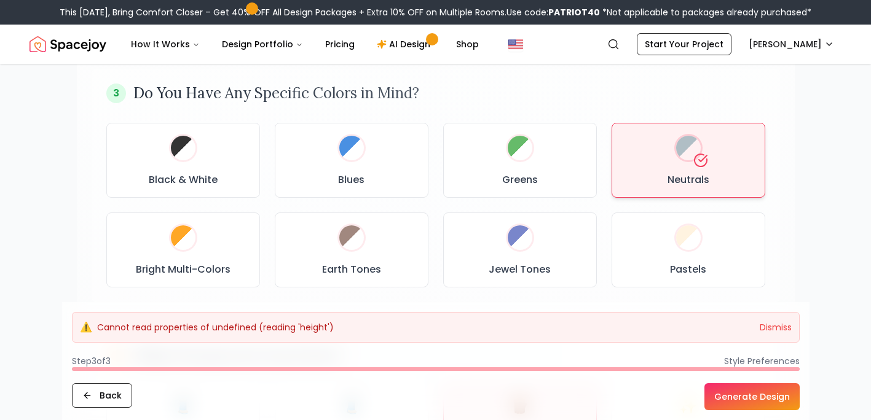
click at [300, 316] on div "⚠️ Cannot read properties of undefined (reading 'height') Dismiss" at bounding box center [436, 327] width 728 height 31
click at [275, 334] on div "⚠️ Cannot read properties of undefined (reading 'height') Dismiss" at bounding box center [436, 327] width 728 height 31
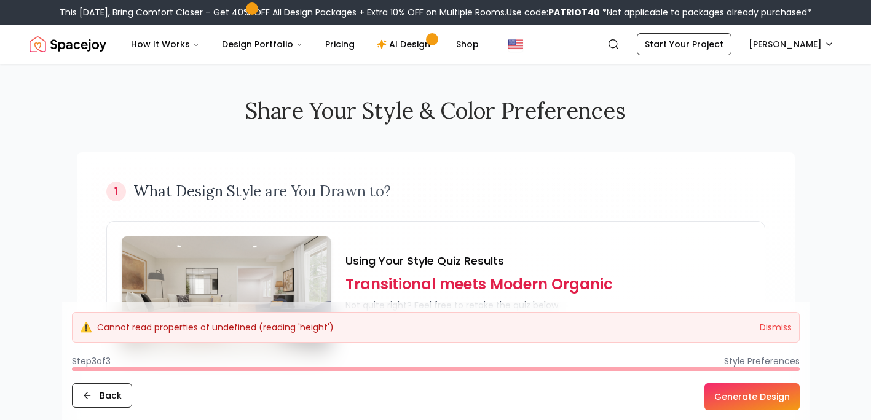
scroll to position [0, 0]
click at [87, 324] on span "⚠️" at bounding box center [86, 327] width 12 height 15
click at [739, 398] on button "Generate Design" at bounding box center [751, 397] width 95 height 27
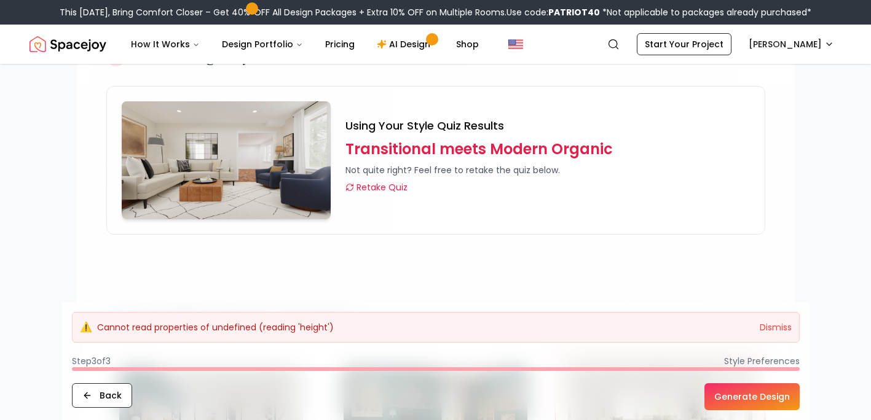
scroll to position [144, 0]
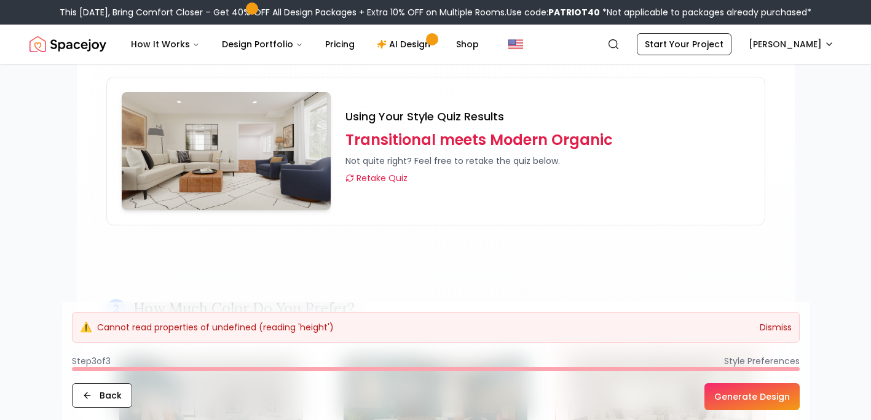
click at [774, 327] on button "Dismiss" at bounding box center [776, 327] width 32 height 12
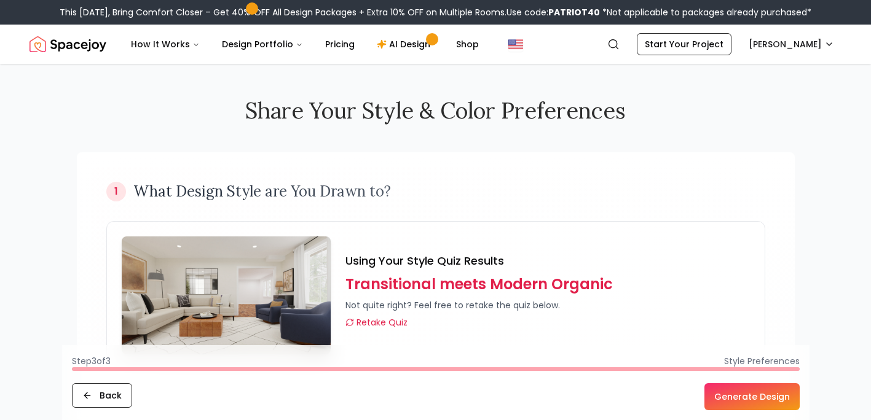
scroll to position [0, 0]
click at [414, 40] on link "AI Design" at bounding box center [405, 44] width 77 height 25
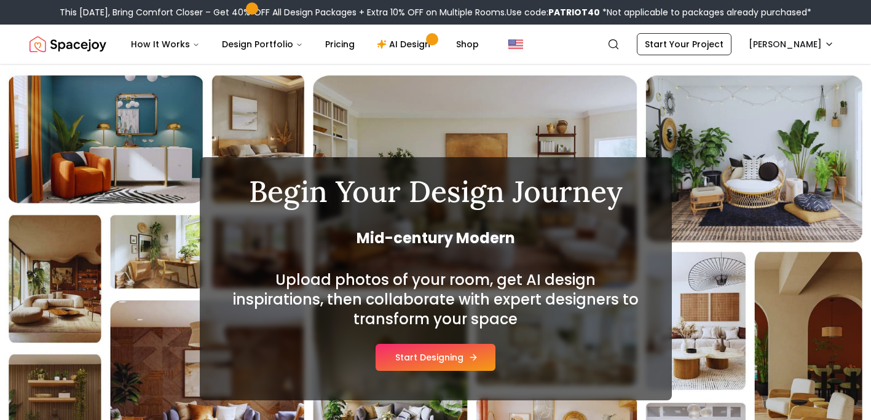
click at [419, 355] on button "Start Designing" at bounding box center [436, 357] width 120 height 27
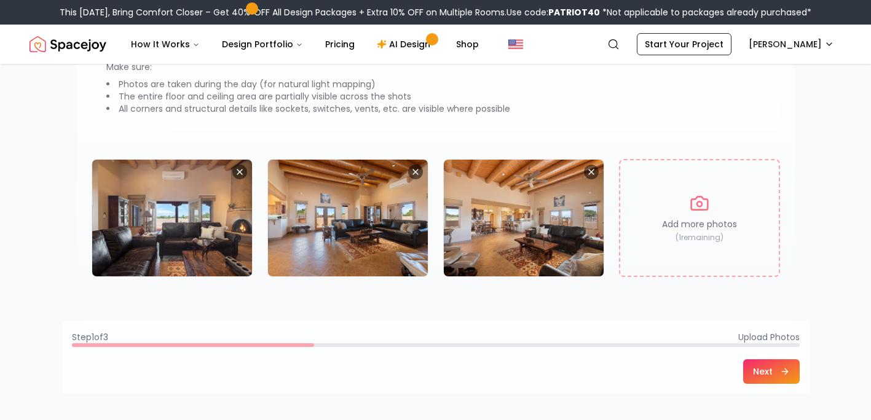
scroll to position [166, 0]
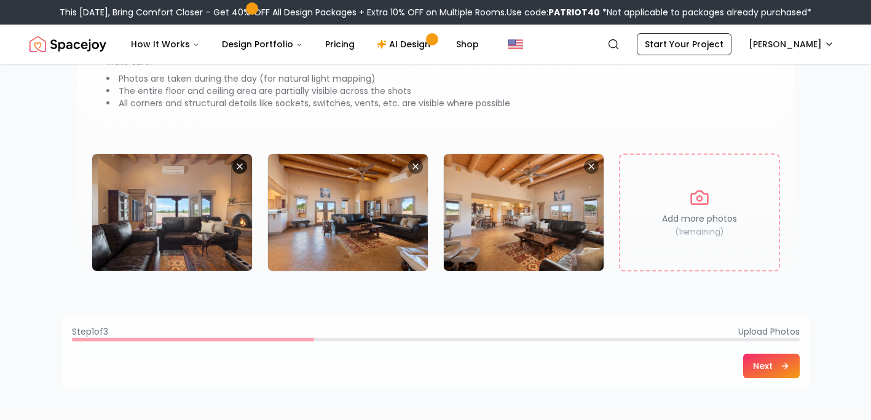
click at [238, 165] on icon "Remove image" at bounding box center [239, 166] width 5 height 5
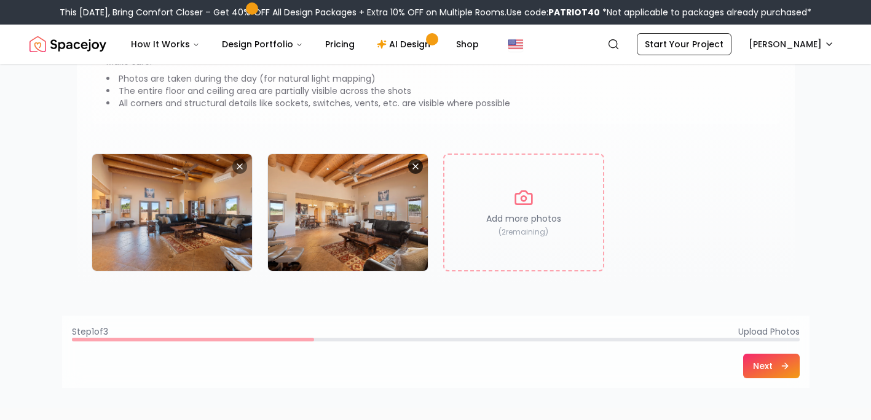
click at [414, 164] on icon "Remove image" at bounding box center [416, 167] width 10 height 10
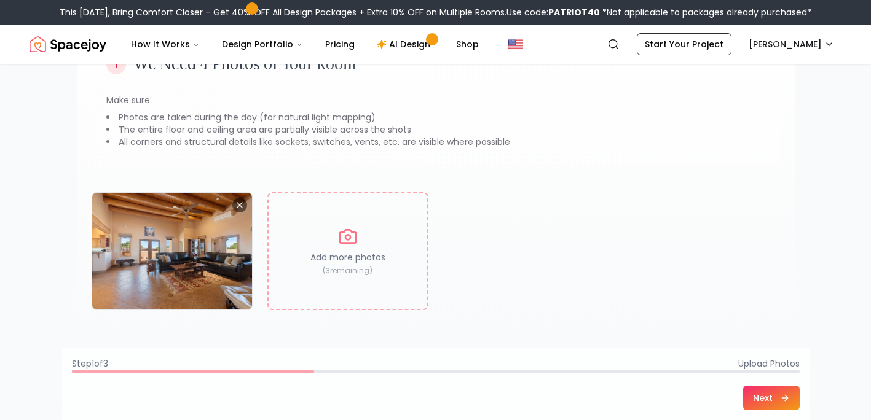
scroll to position [104, 0]
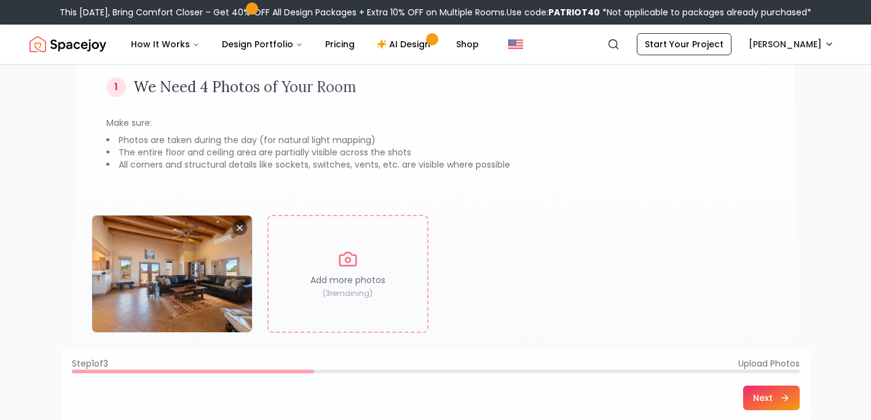
click at [768, 400] on button "Next" at bounding box center [771, 398] width 57 height 25
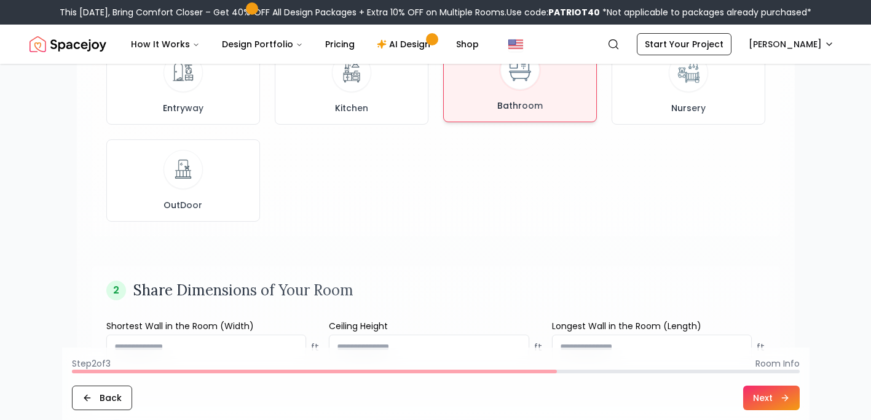
scroll to position [315, 0]
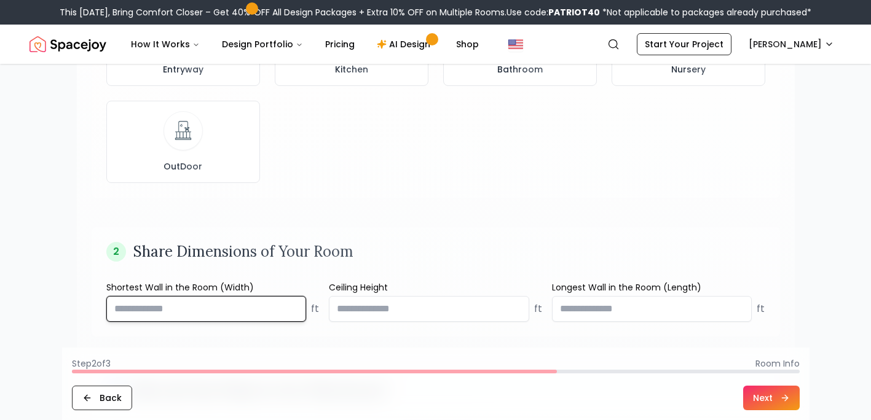
click at [294, 313] on input "*****" at bounding box center [206, 309] width 200 height 26
click at [296, 307] on input "*****" at bounding box center [206, 309] width 200 height 26
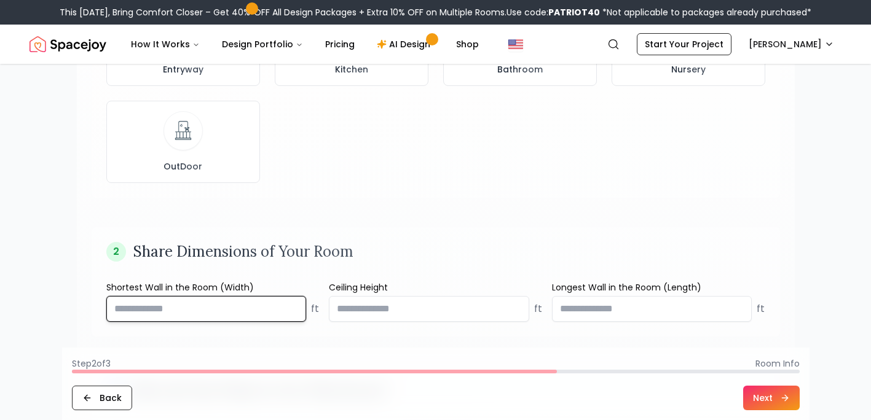
click at [296, 307] on input "*" at bounding box center [206, 309] width 200 height 26
click at [296, 307] on input "****" at bounding box center [206, 309] width 200 height 26
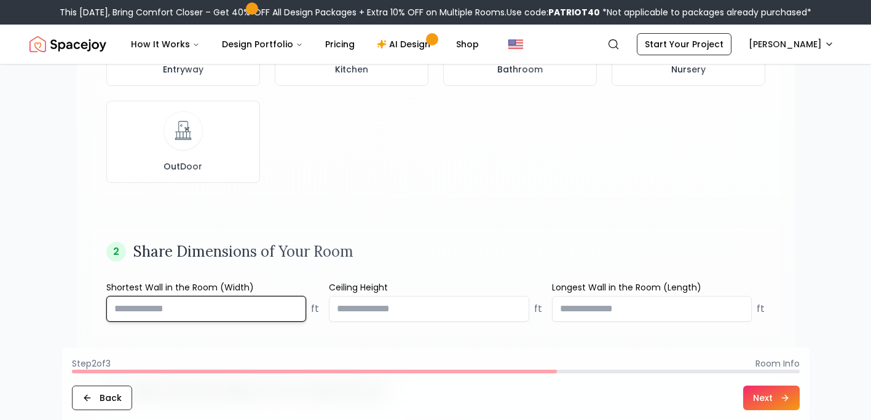
click at [296, 307] on input "****" at bounding box center [206, 309] width 200 height 26
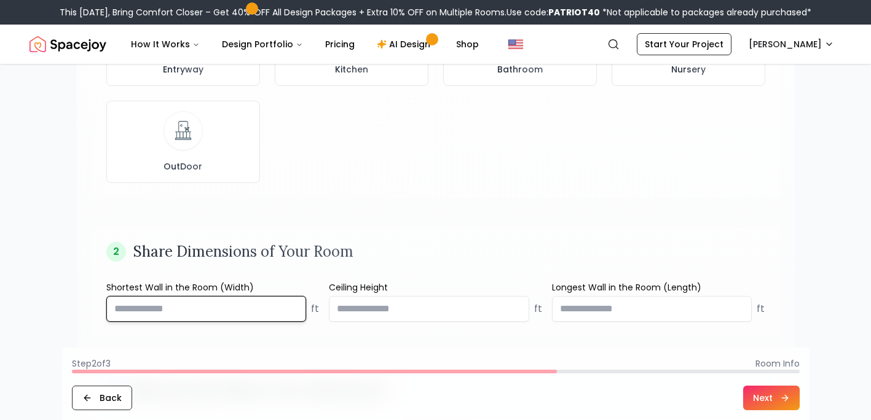
type input "***"
click at [296, 307] on input "***" at bounding box center [206, 309] width 200 height 26
click at [179, 301] on input "***" at bounding box center [206, 309] width 200 height 26
drag, startPoint x: 175, startPoint y: 307, endPoint x: 95, endPoint y: 304, distance: 80.0
click at [95, 304] on div "2 Share Dimensions of Your Room Shortest Wall in the Room (Width) *** ft Ceilin…" at bounding box center [436, 281] width 688 height 109
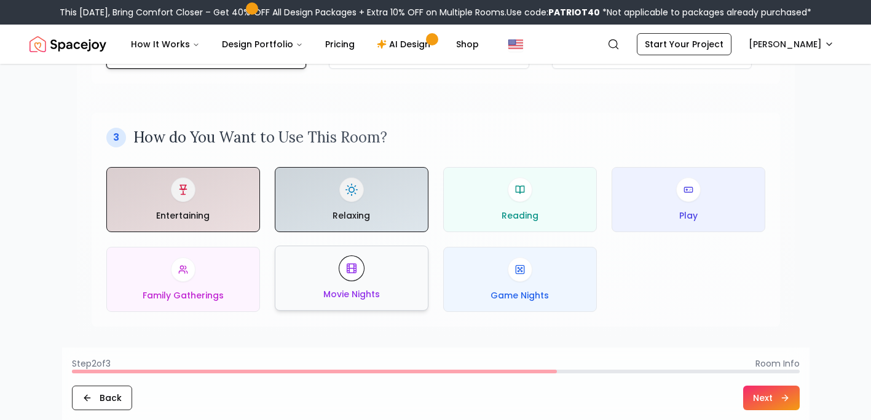
scroll to position [579, 0]
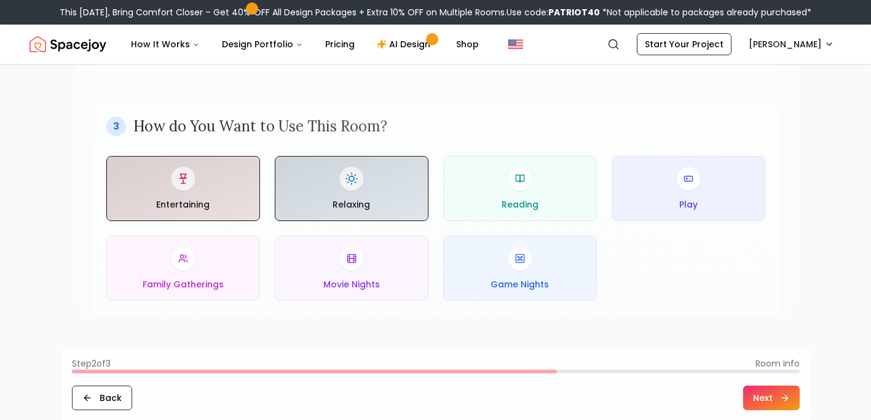
click at [753, 395] on button "Next" at bounding box center [771, 398] width 57 height 25
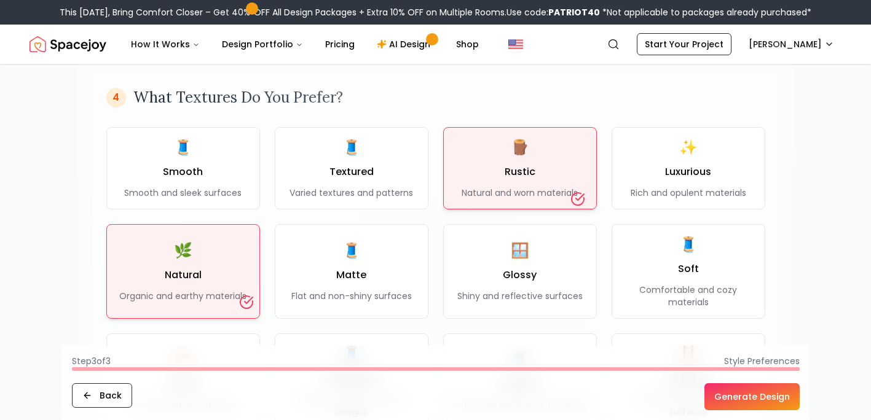
scroll to position [971, 0]
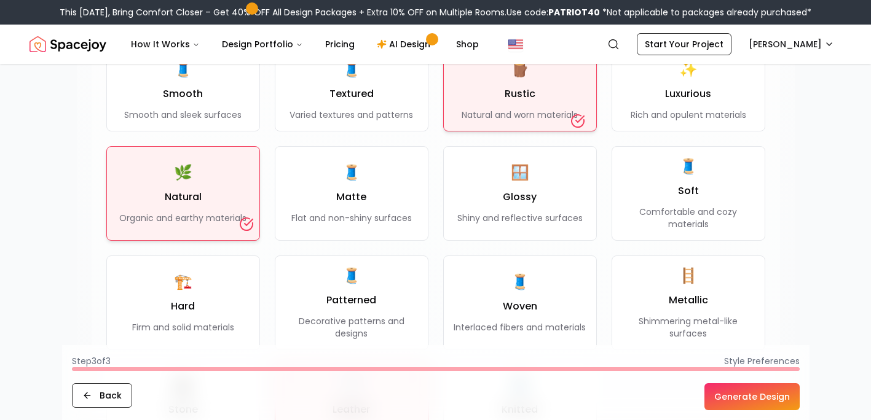
click at [733, 398] on button "Generate Design" at bounding box center [751, 397] width 95 height 27
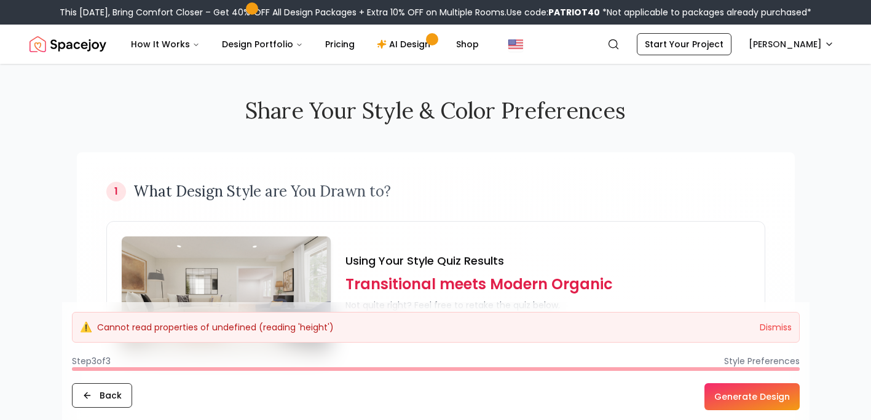
scroll to position [0, 0]
click at [101, 398] on button "Back" at bounding box center [102, 396] width 60 height 25
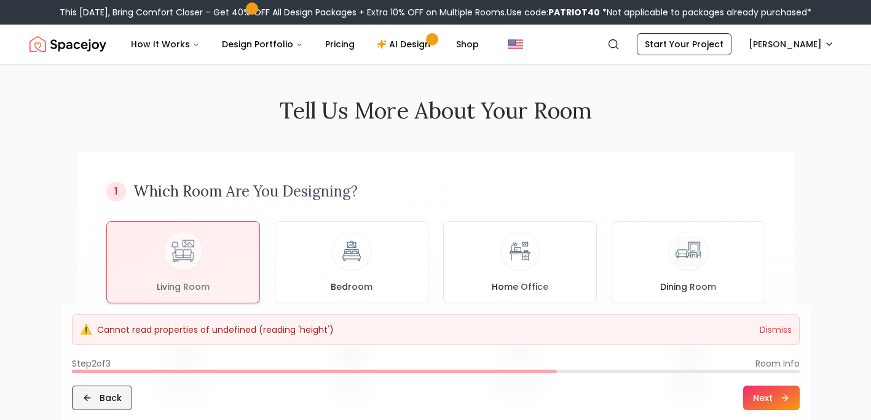
click at [101, 398] on button "Back" at bounding box center [102, 398] width 60 height 25
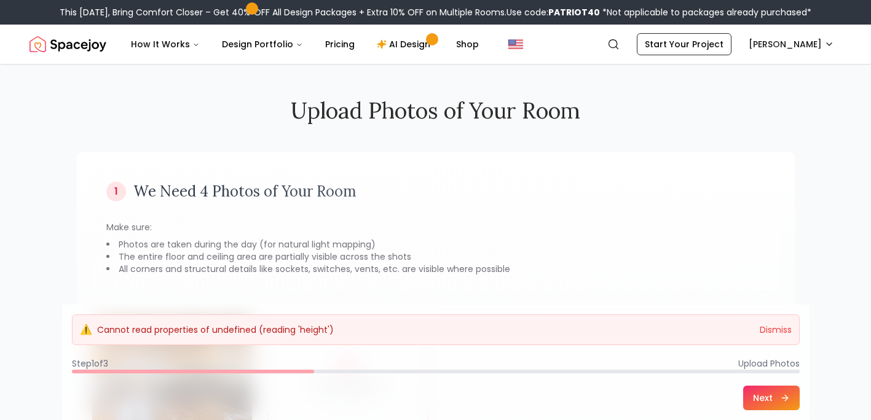
click at [101, 398] on div "Next" at bounding box center [436, 398] width 728 height 25
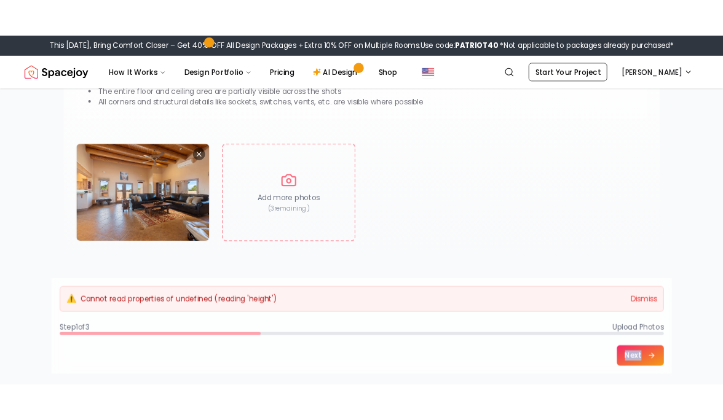
scroll to position [190, 0]
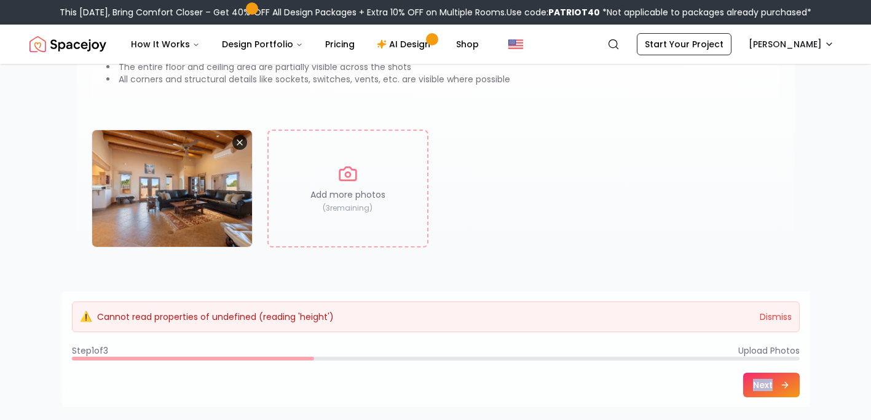
click at [237, 143] on icon "Remove image" at bounding box center [240, 143] width 10 height 10
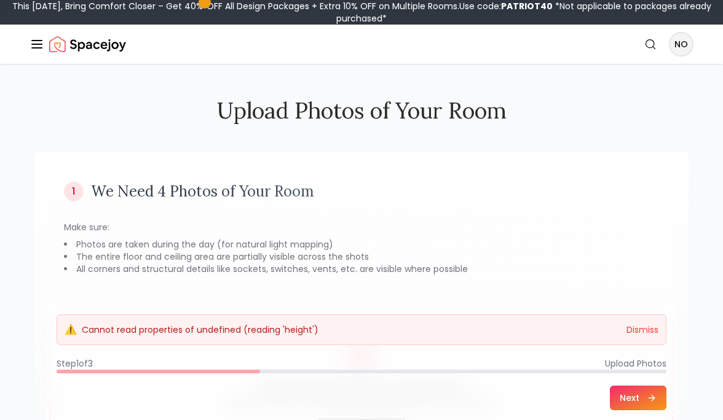
click at [102, 44] on img "Spacejoy" at bounding box center [87, 44] width 77 height 25
